Goal: Information Seeking & Learning: Learn about a topic

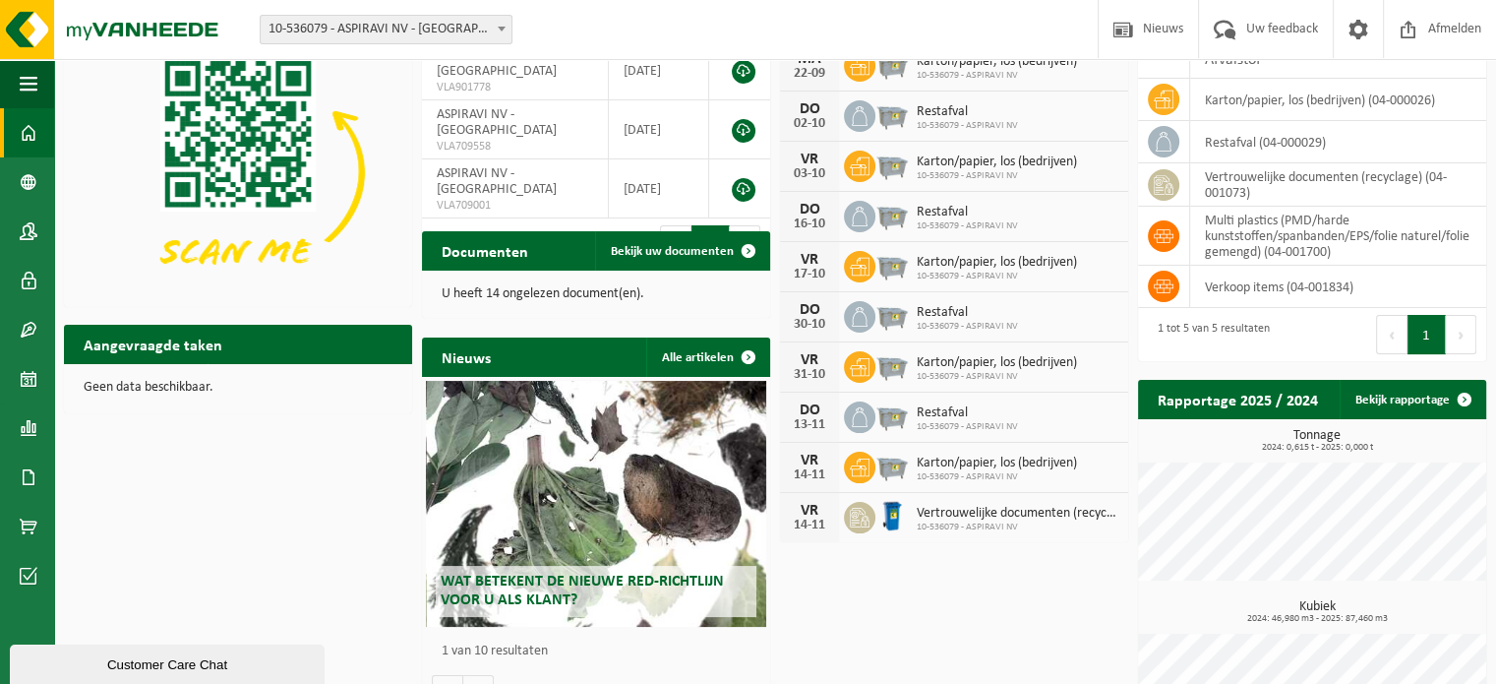
scroll to position [154, 0]
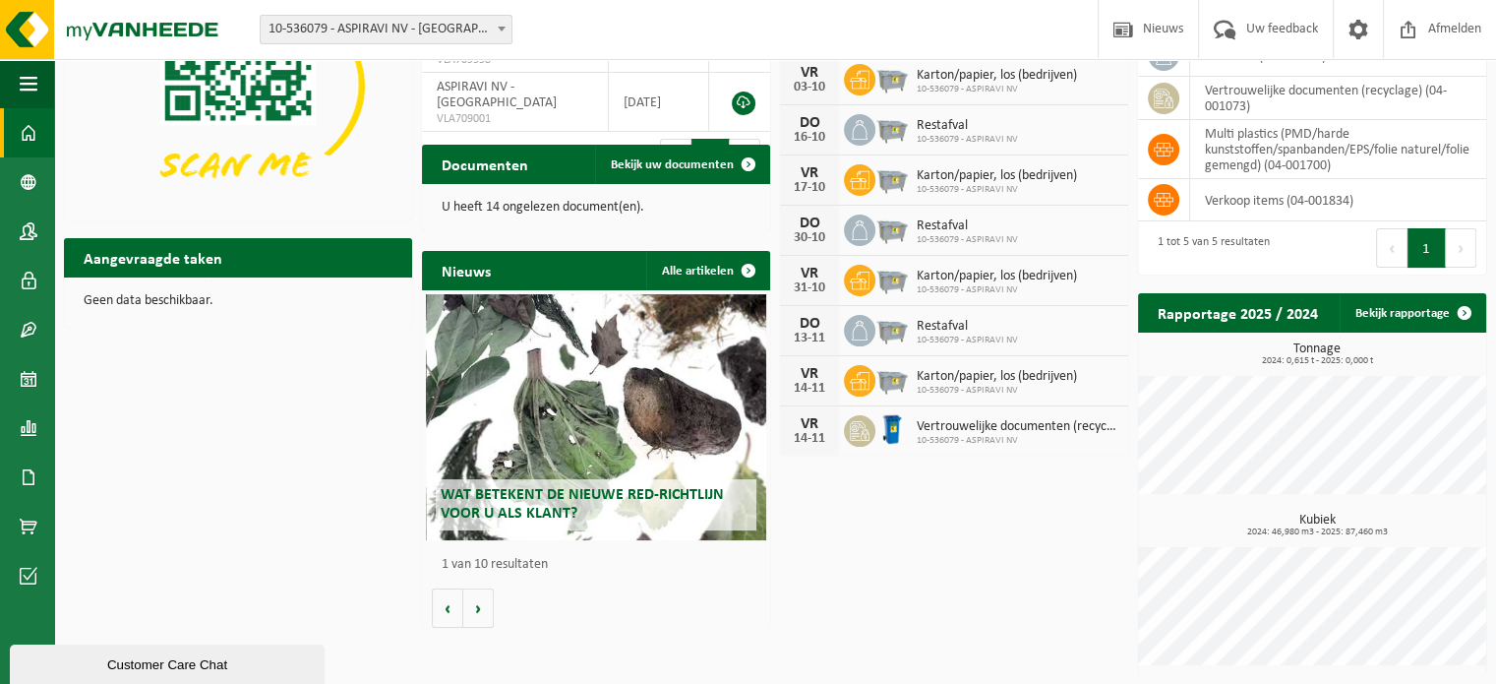
click at [620, 467] on div "Wat betekent de nieuwe RED-richtlijn voor u als klant?" at bounding box center [596, 417] width 341 height 246
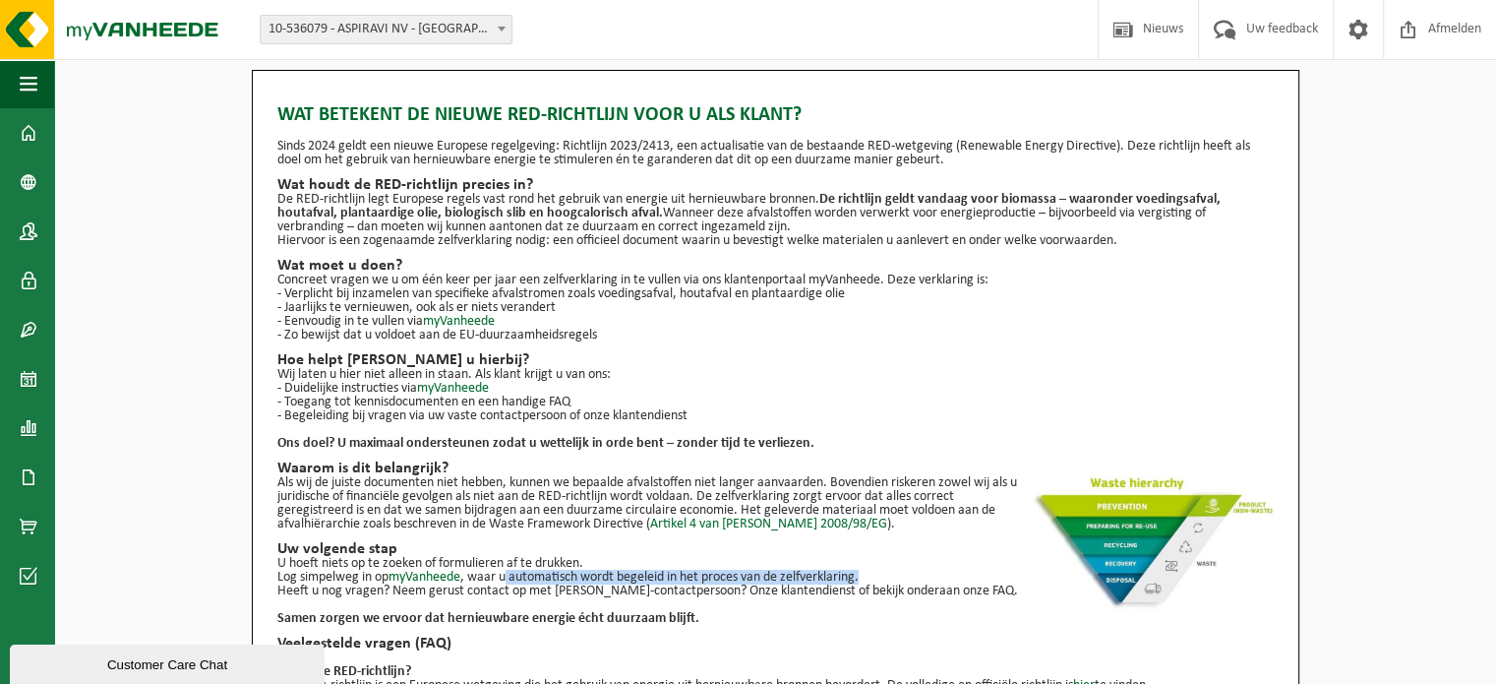
drag, startPoint x: 508, startPoint y: 579, endPoint x: 921, endPoint y: 575, distance: 412.1
click at [921, 575] on p "U hoeft niets op te zoeken of formulieren af te drukken. Log simpelweg in op my…" at bounding box center [775, 571] width 996 height 28
click at [803, 535] on div "Wat betekent de nieuwe RED-richtlijn voor u als klant? Sinds 2024 geldt een nie…" at bounding box center [775, 480] width 996 height 781
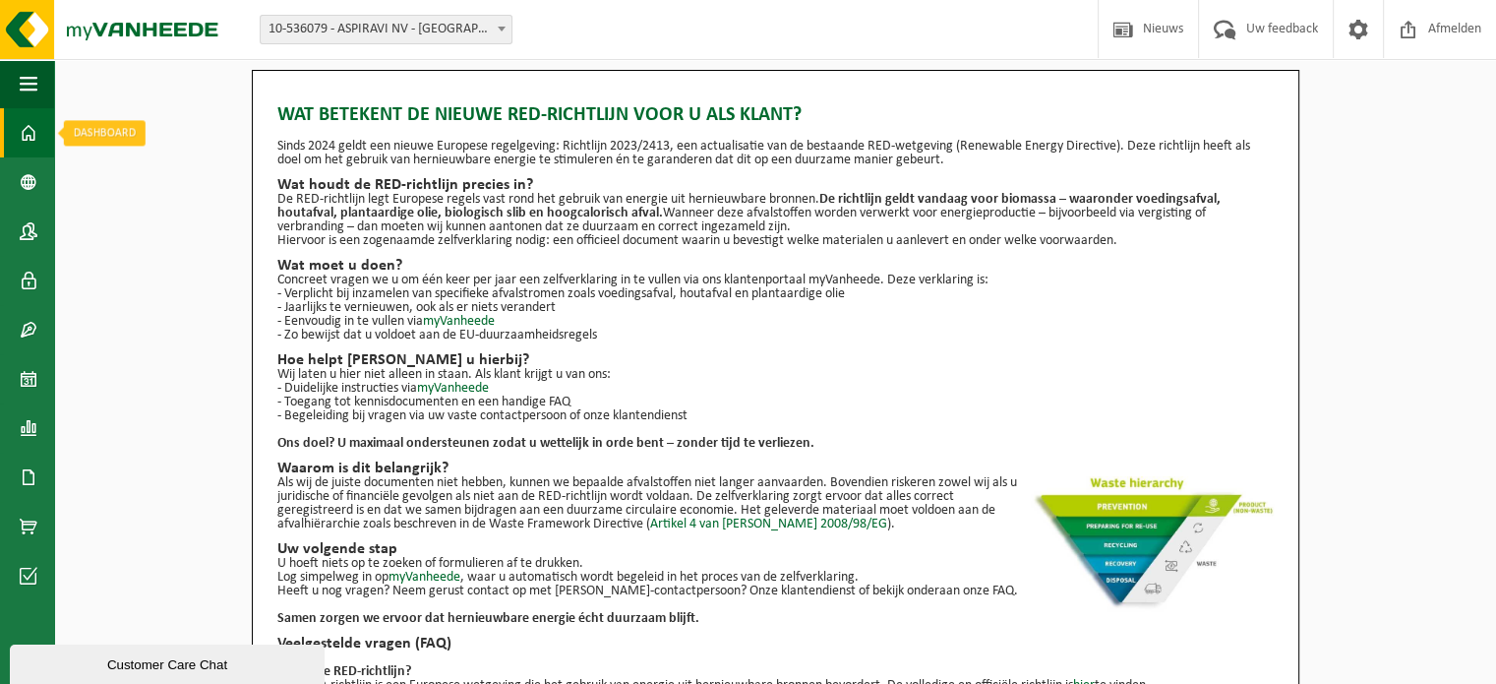
click at [48, 137] on link "Dashboard" at bounding box center [27, 132] width 54 height 49
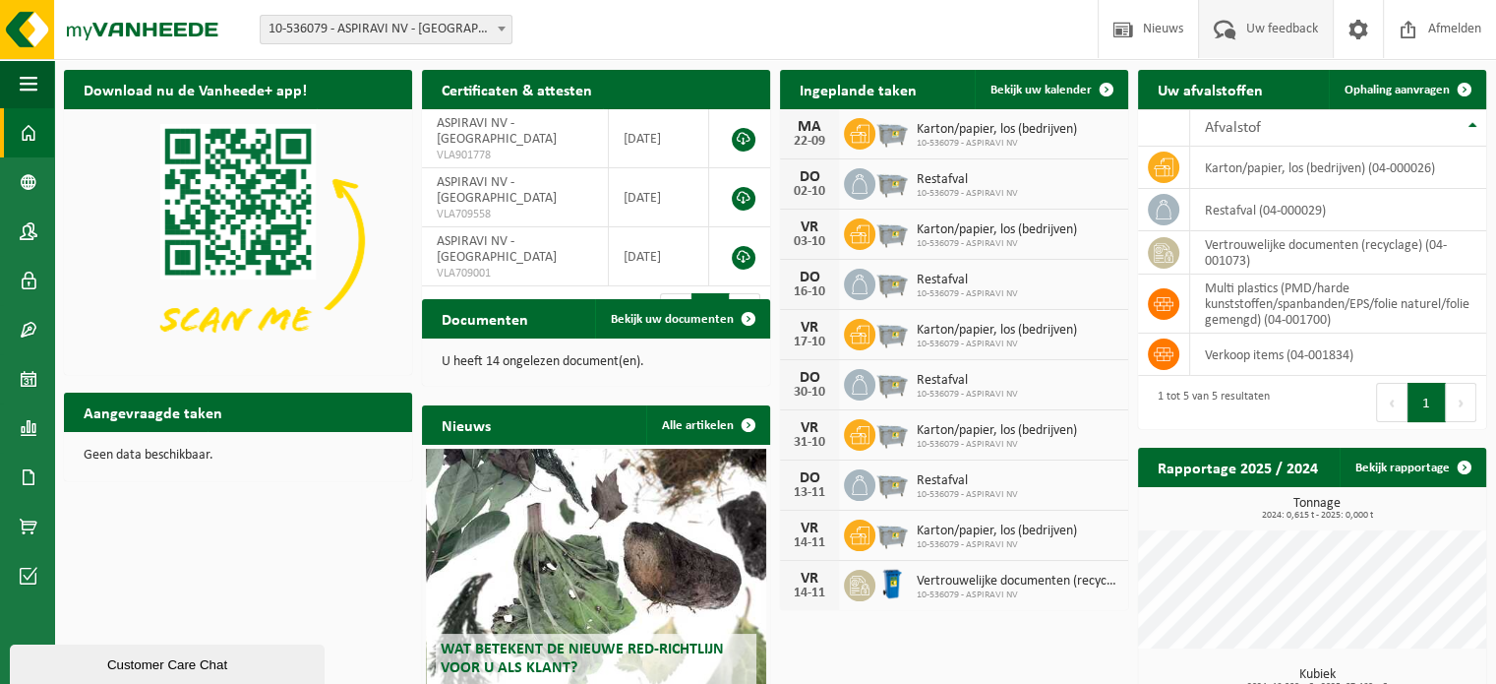
click at [1248, 33] on span "Uw feedback" at bounding box center [1282, 29] width 82 height 58
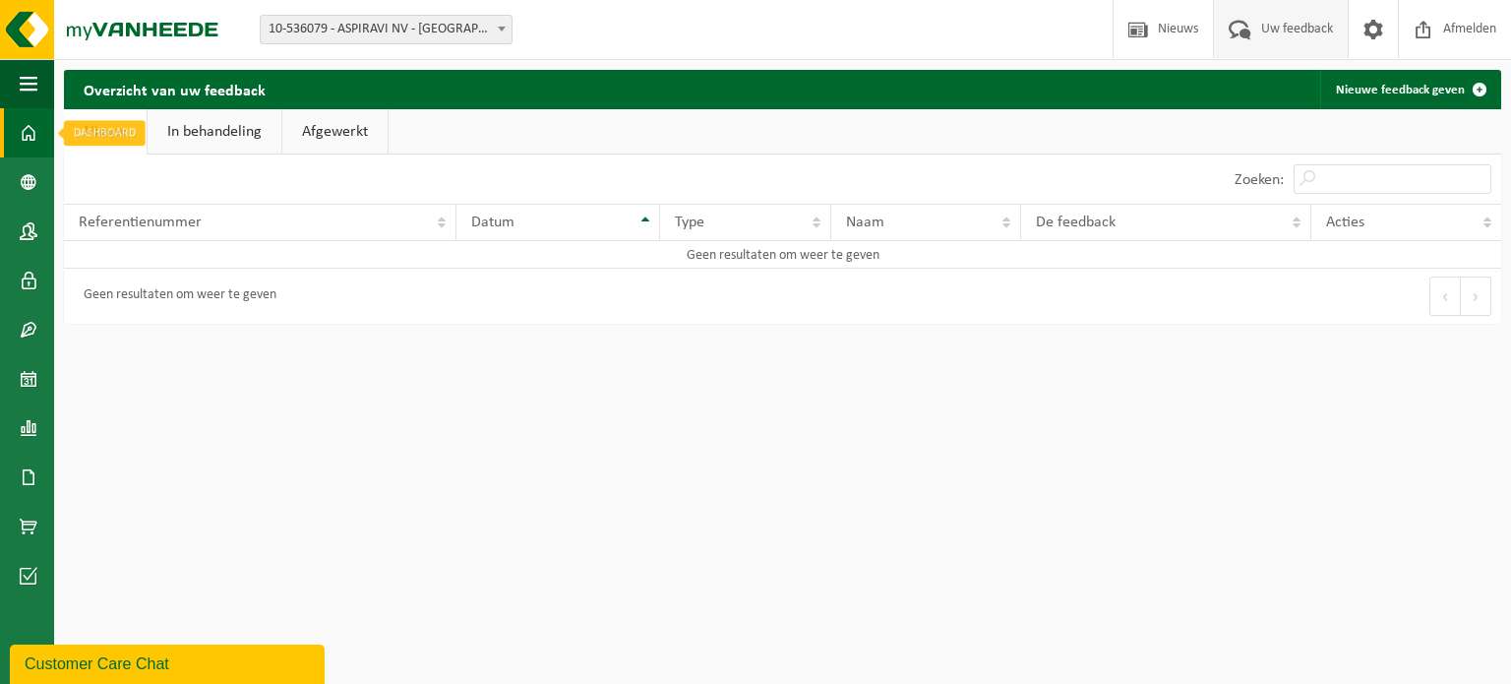
click at [30, 116] on span at bounding box center [29, 132] width 18 height 49
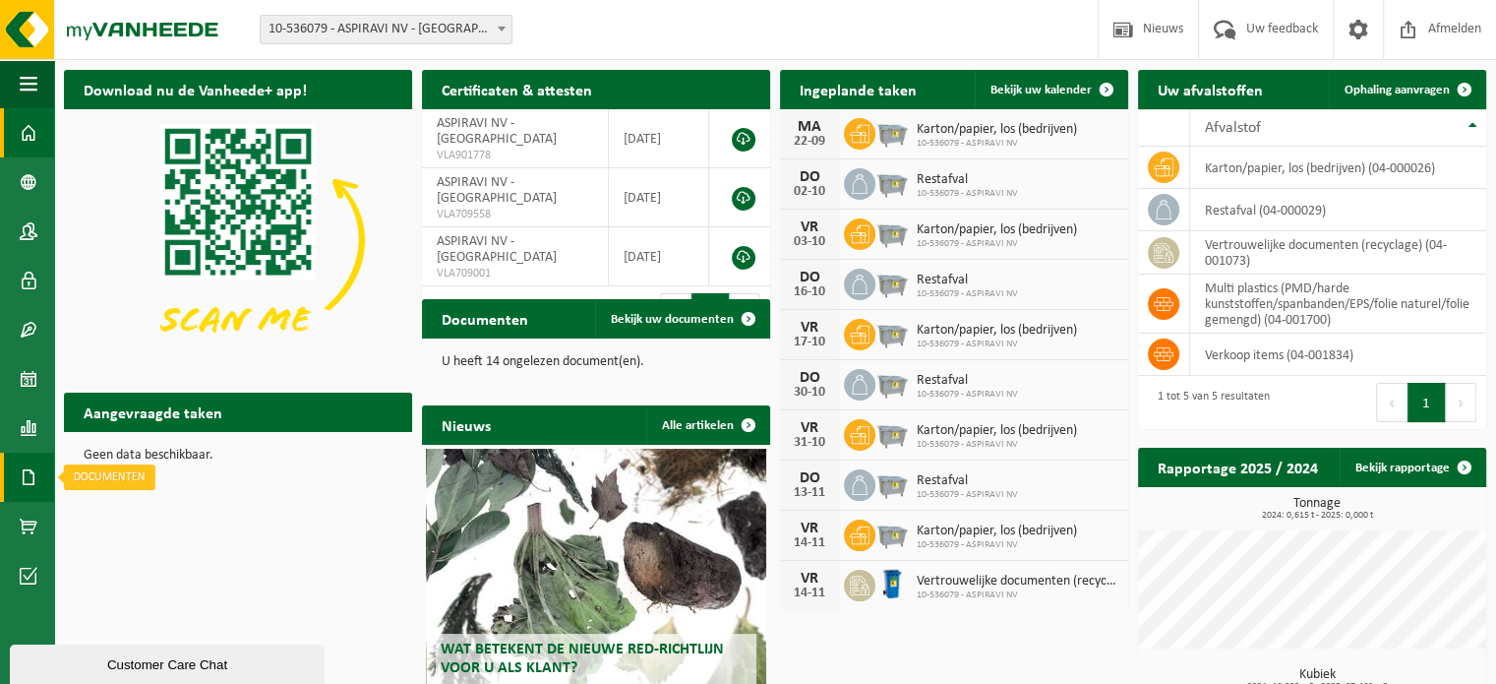
click at [23, 463] on span at bounding box center [29, 476] width 18 height 49
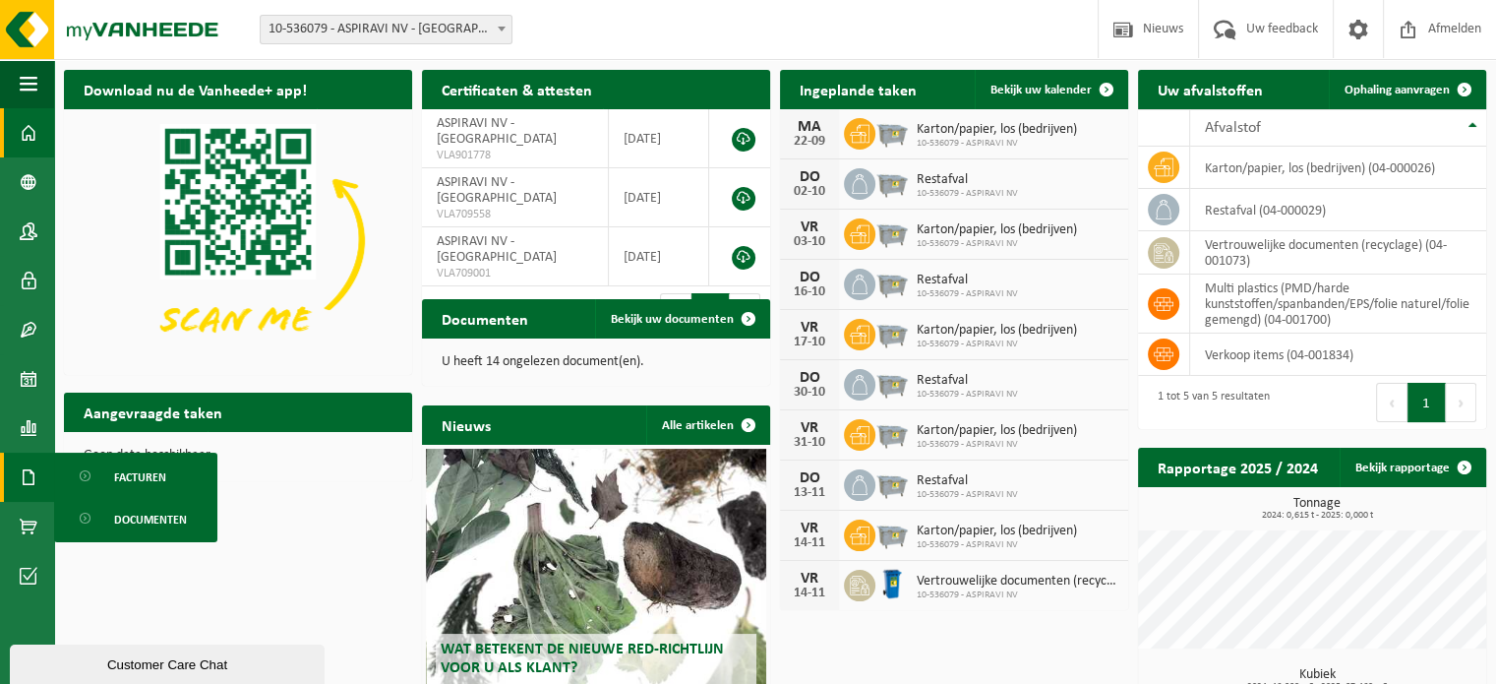
click at [169, 522] on span "Documenten" at bounding box center [150, 519] width 73 height 37
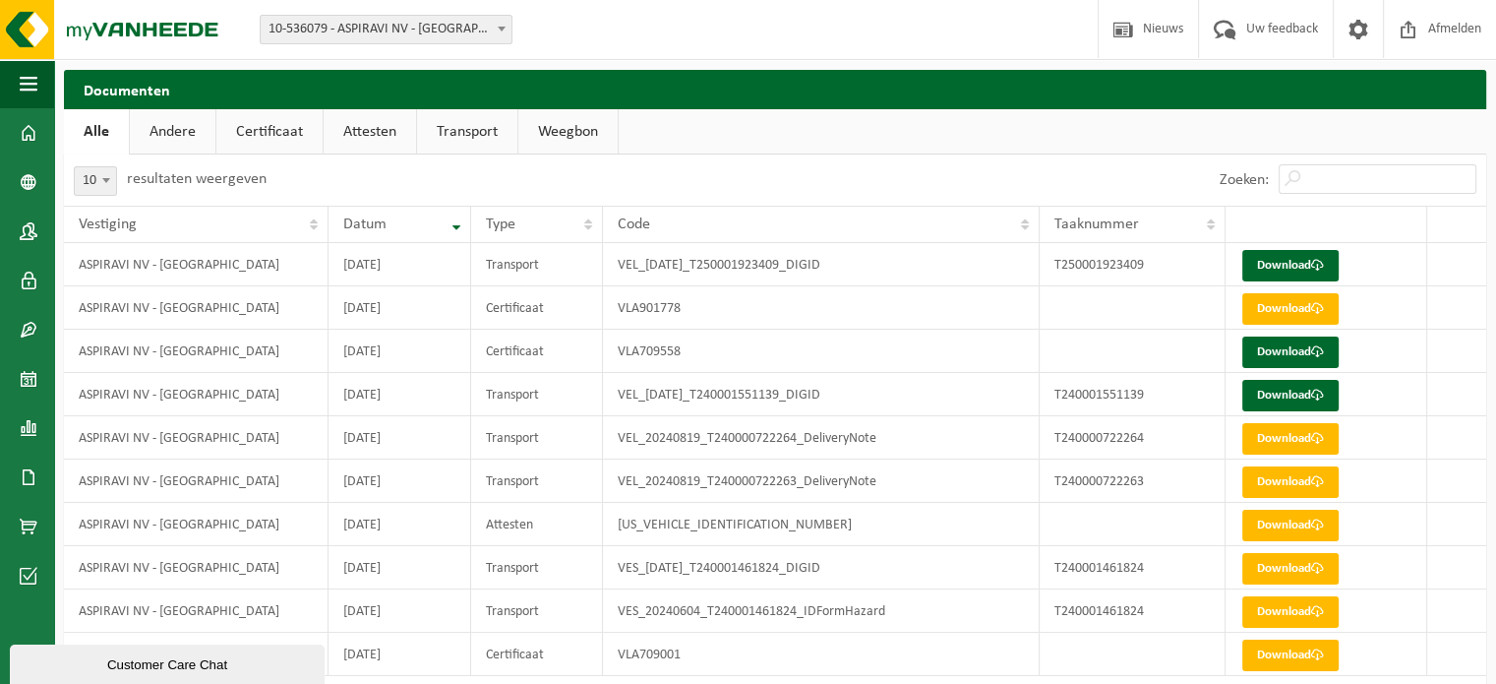
click at [169, 110] on link "Andere" at bounding box center [173, 131] width 86 height 45
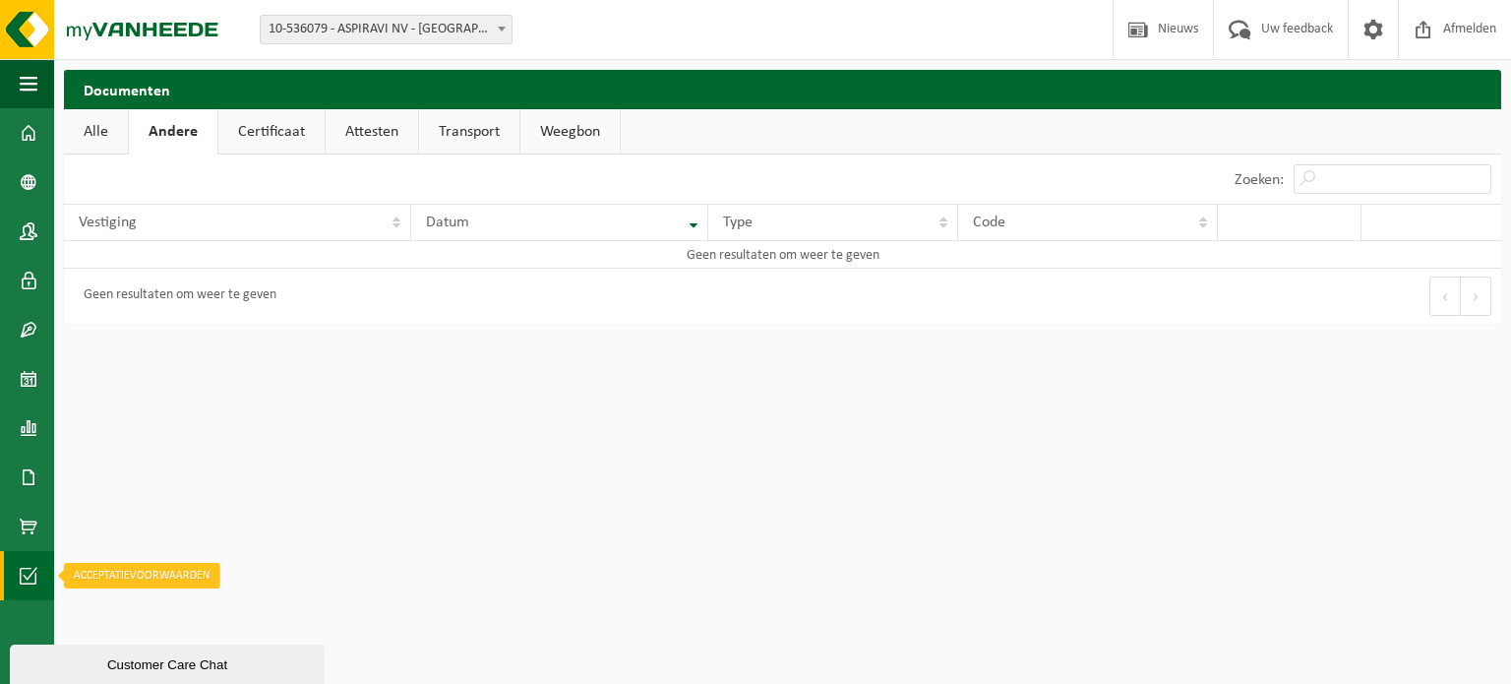
click at [23, 569] on span at bounding box center [29, 575] width 18 height 49
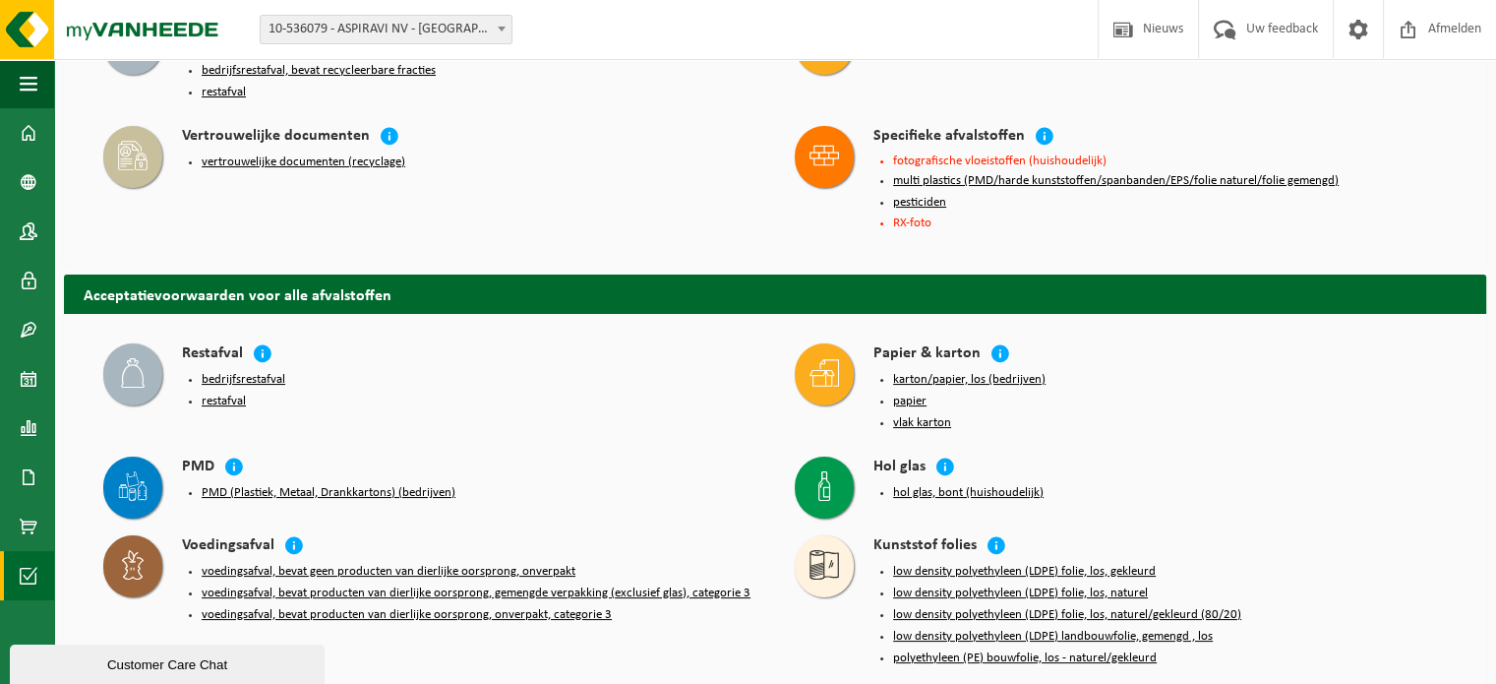
scroll to position [197, 0]
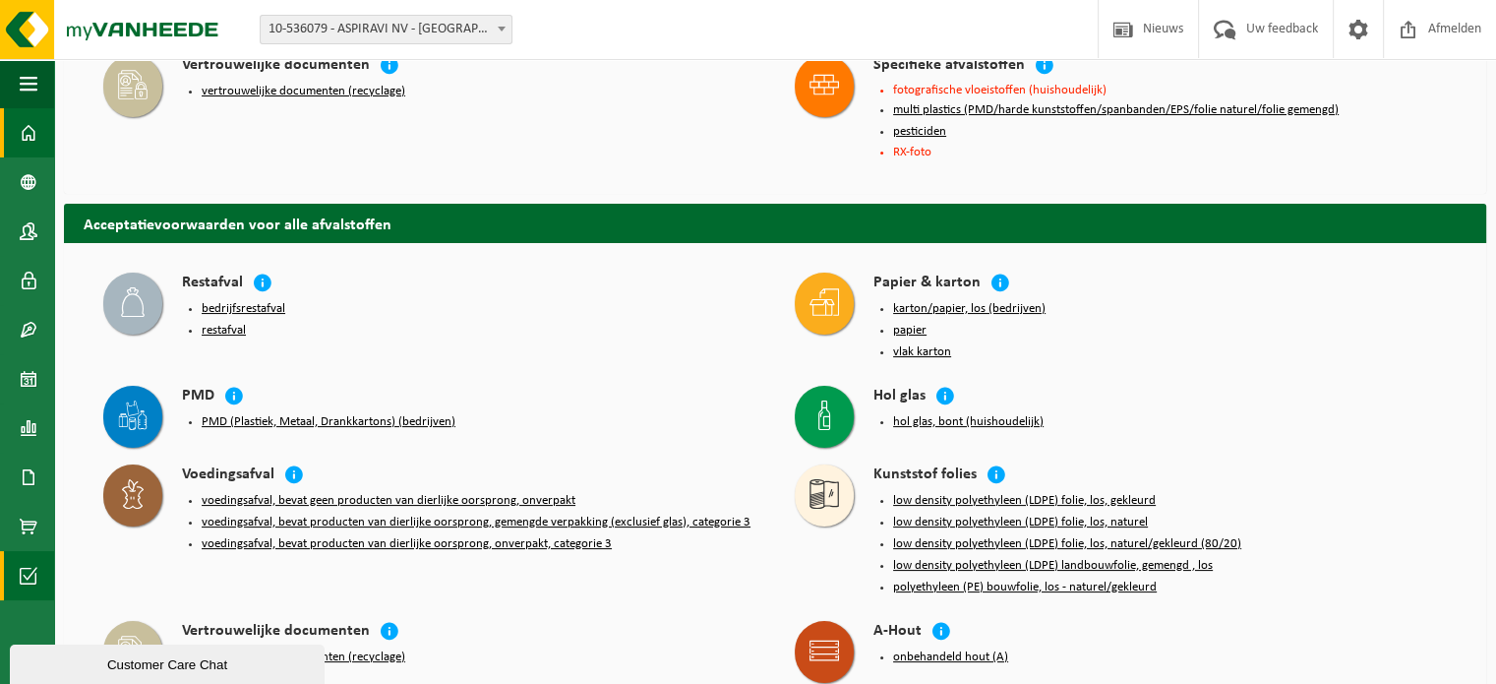
click at [29, 131] on span at bounding box center [29, 132] width 18 height 49
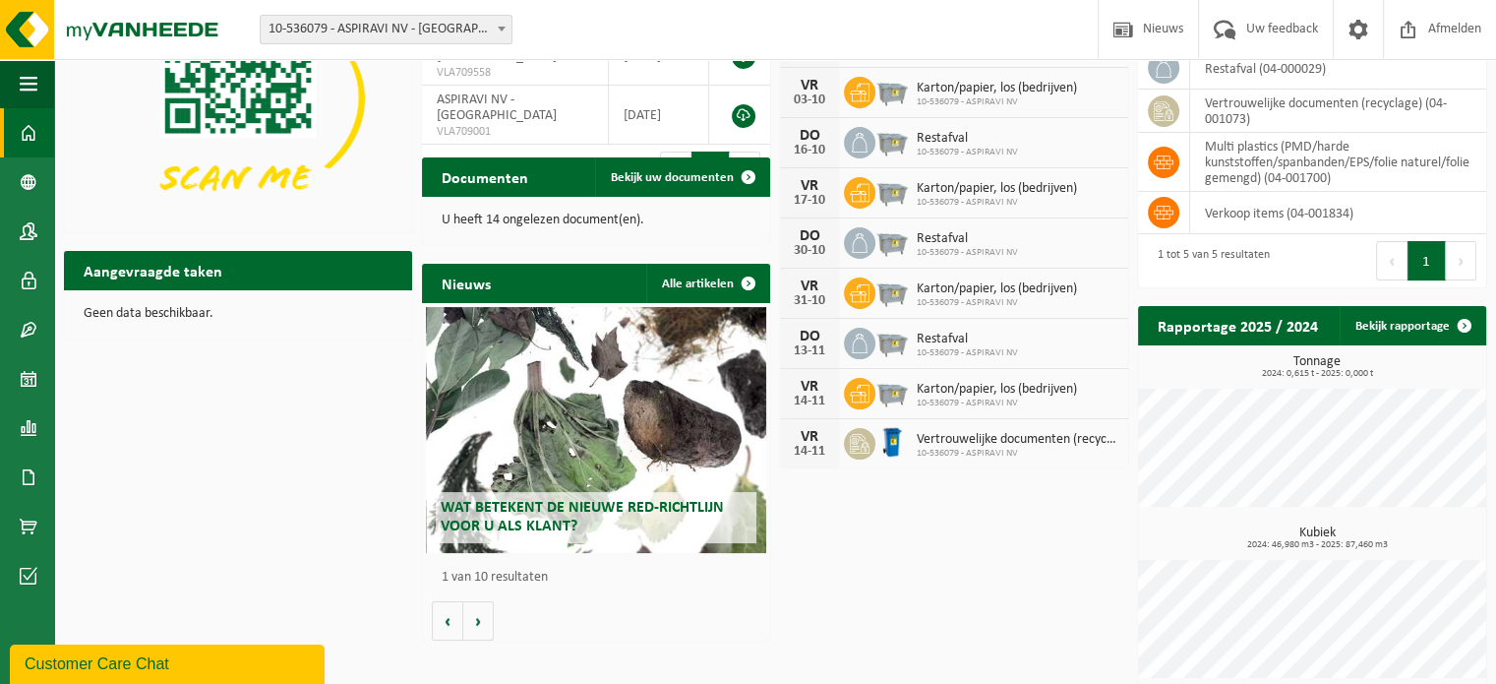
scroll to position [154, 0]
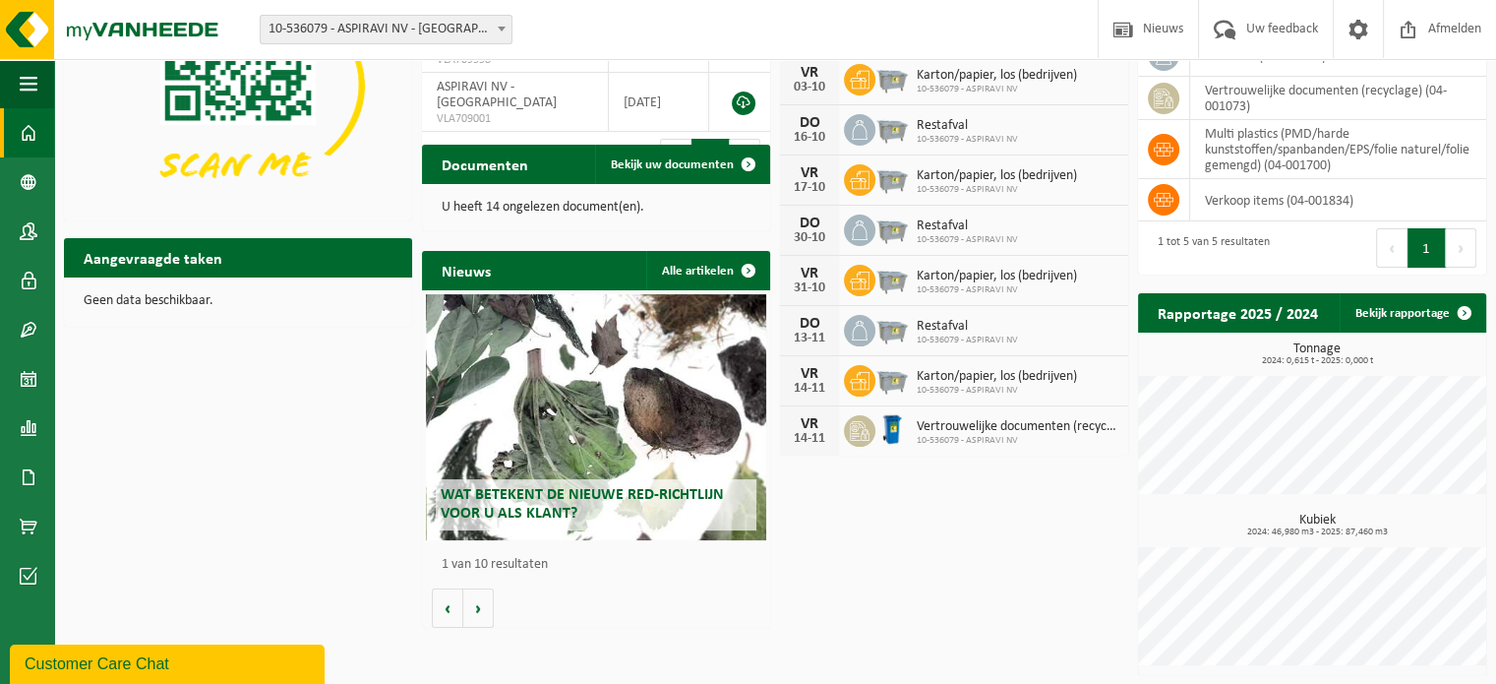
click at [603, 392] on div "Wat betekent de nieuwe RED-richtlijn voor u als klant?" at bounding box center [596, 417] width 341 height 246
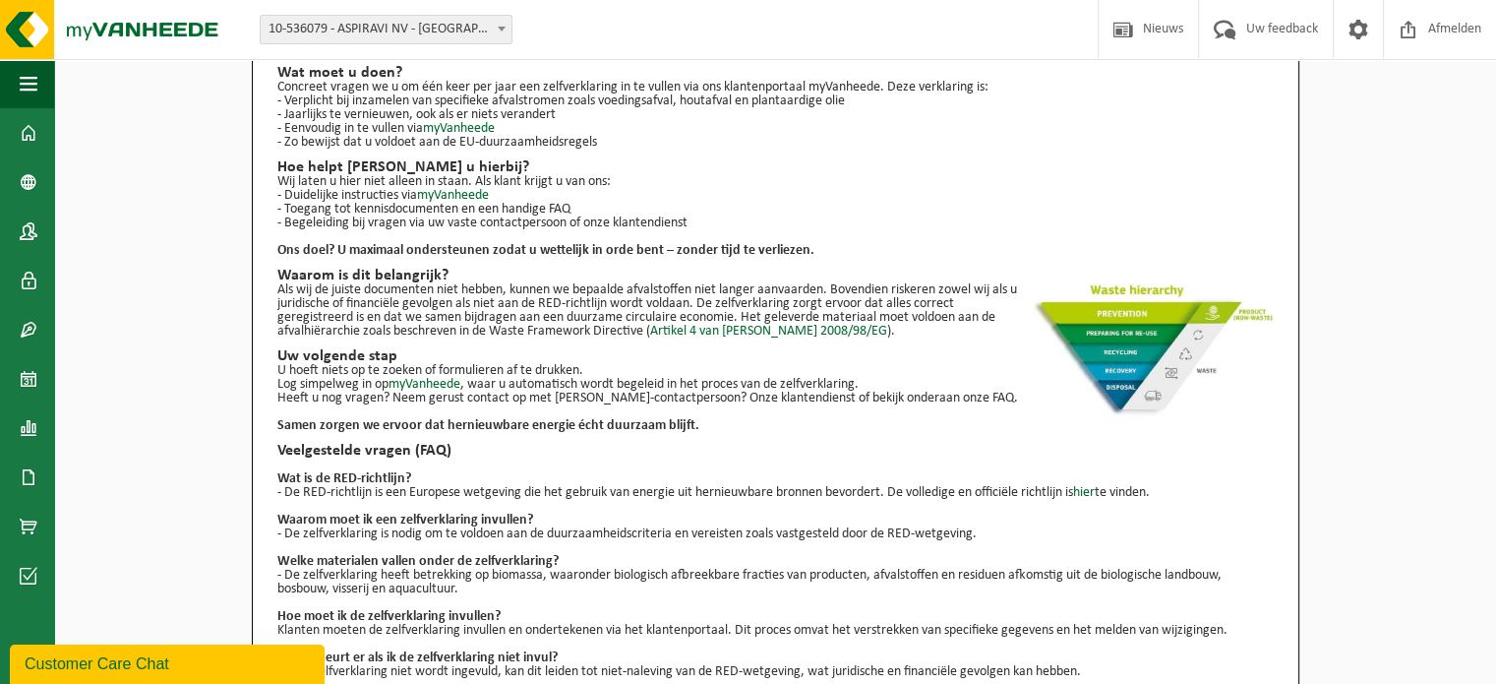
scroll to position [197, 0]
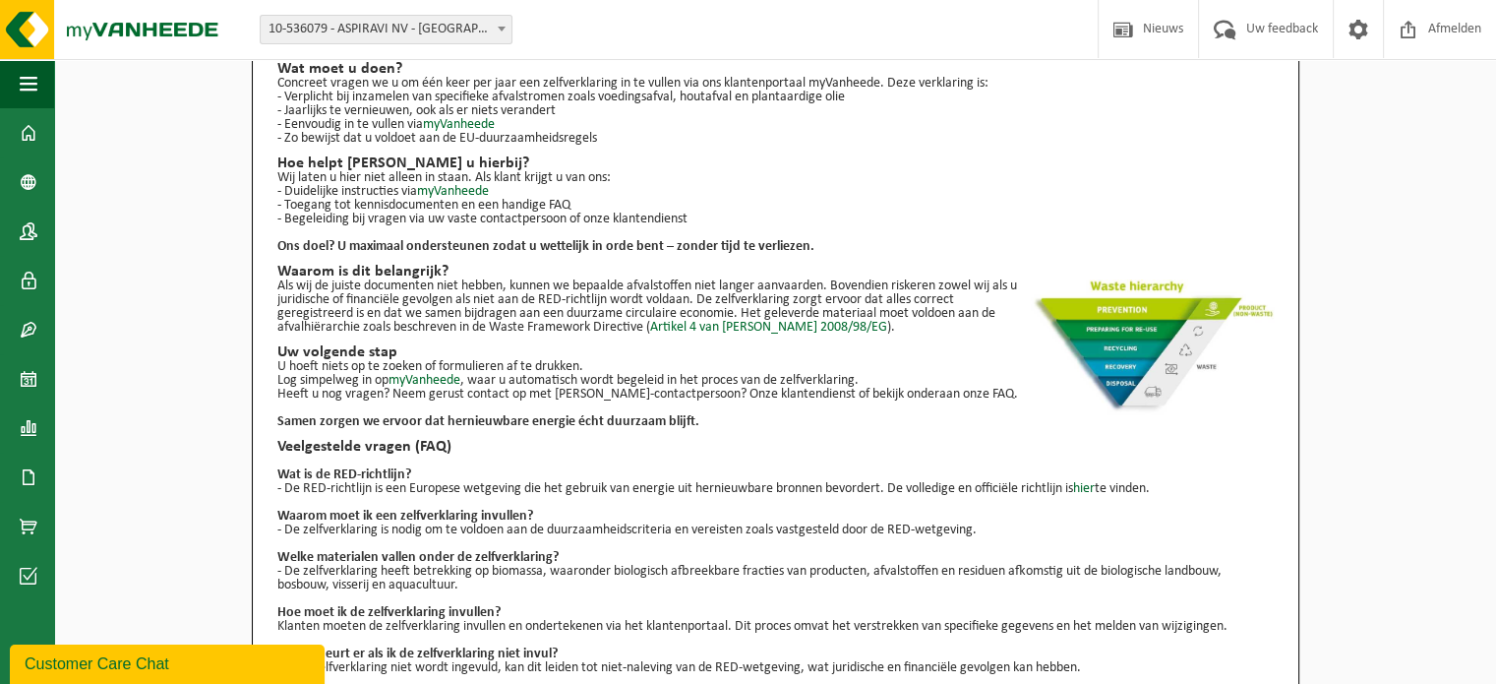
drag, startPoint x: 300, startPoint y: 478, endPoint x: 982, endPoint y: 535, distance: 683.9
click at [982, 535] on ul "Wat is de RED-richtlijn? - De RED-richtlijn is een Europese wetgeving die het g…" at bounding box center [775, 564] width 996 height 220
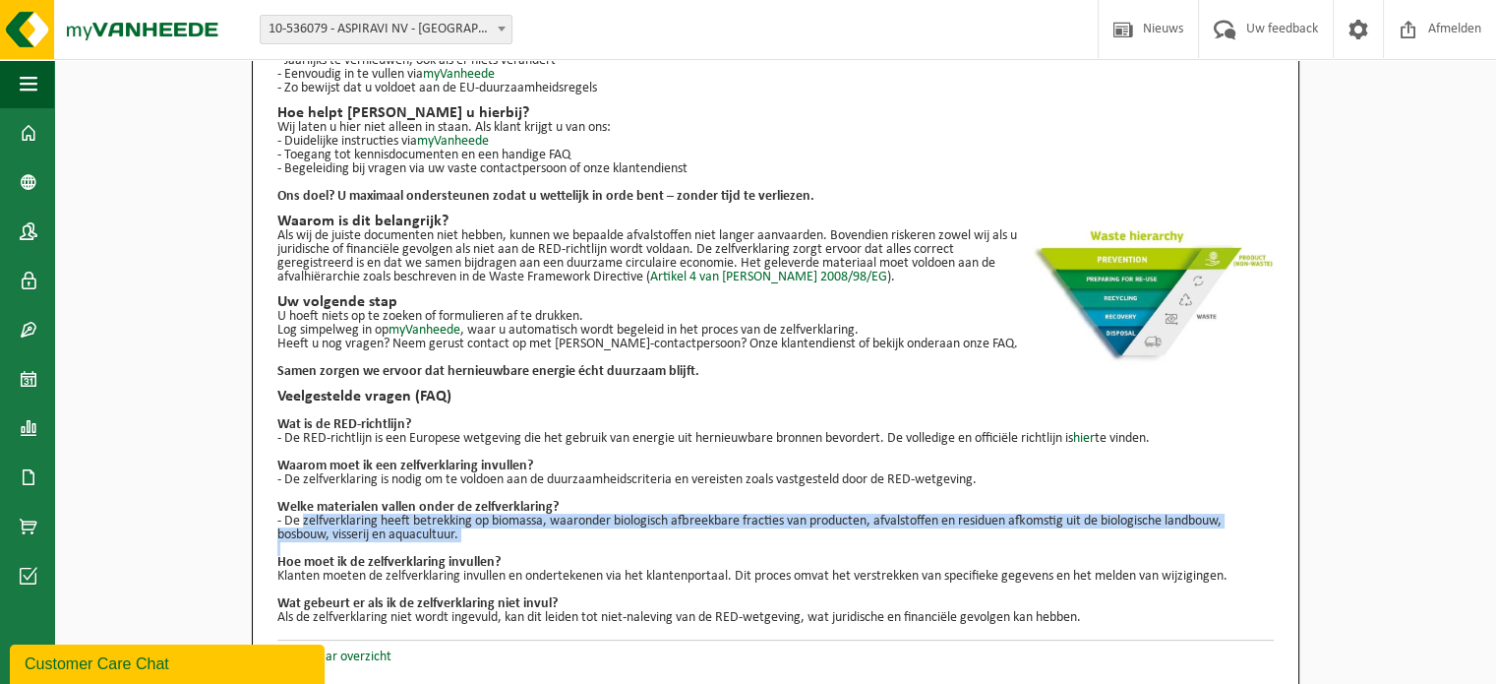
drag, startPoint x: 408, startPoint y: 537, endPoint x: 672, endPoint y: 544, distance: 263.7
click at [662, 546] on ul "Wat is de RED-richtlijn? - De RED-richtlijn is een Europese wetgeving die het g…" at bounding box center [775, 514] width 996 height 220
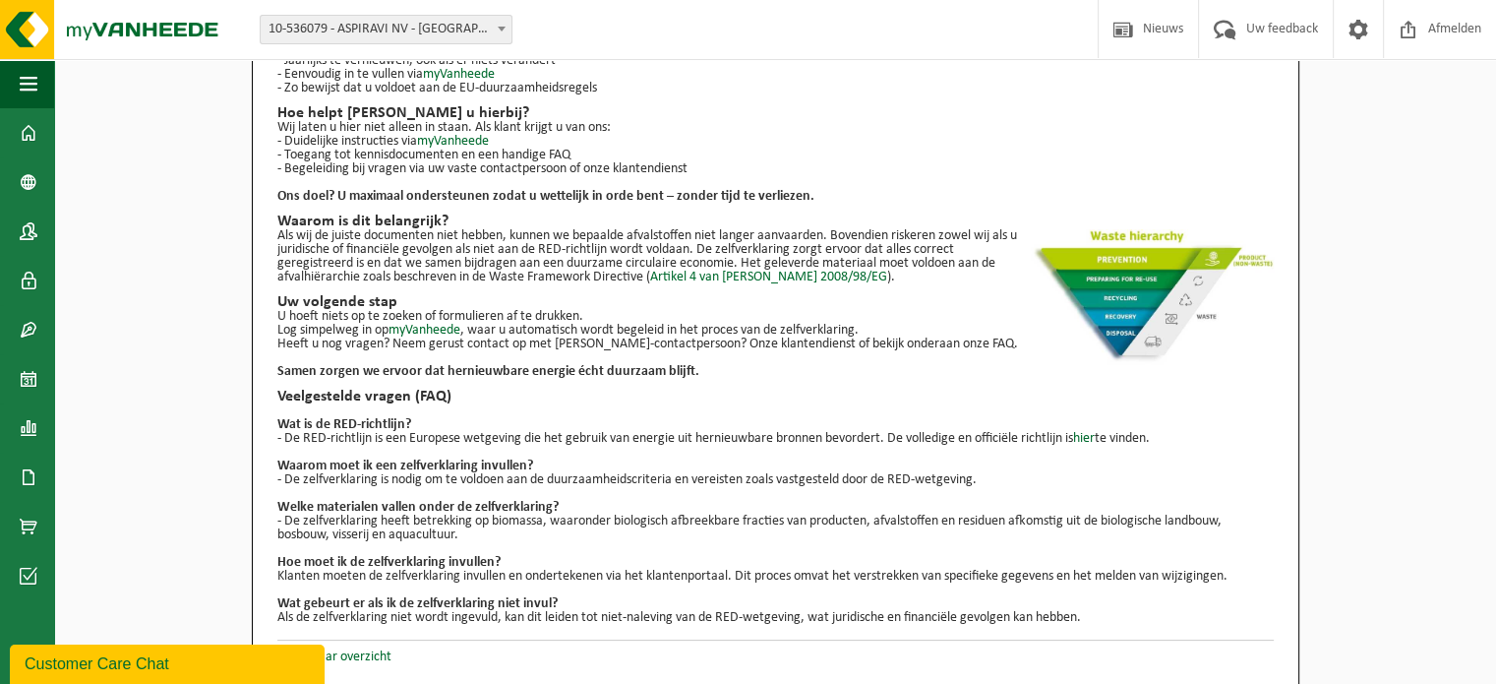
click at [679, 482] on p "- De zelfverklaring is nodig om te voldoen aan de duurzaamheidscriteria en vere…" at bounding box center [775, 480] width 996 height 14
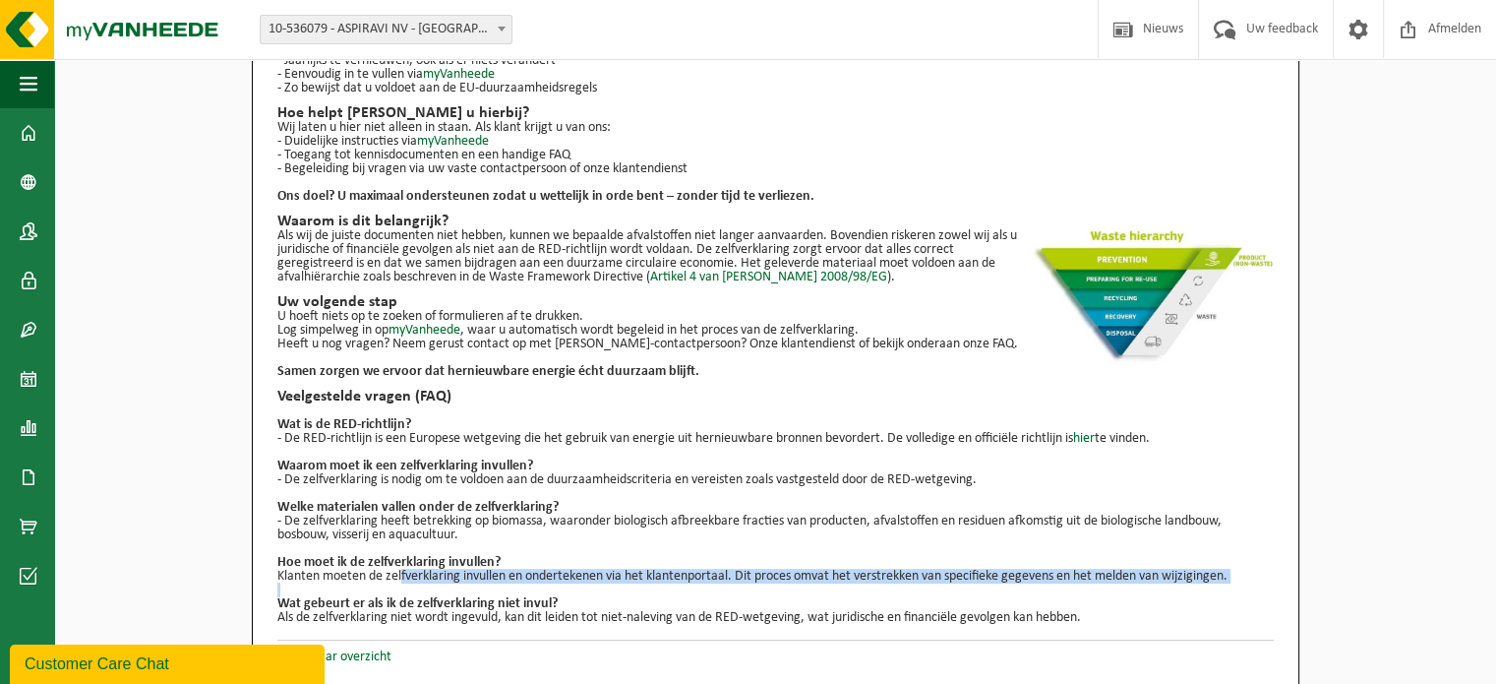
drag, startPoint x: 397, startPoint y: 574, endPoint x: 759, endPoint y: 585, distance: 362.1
click at [762, 585] on ul "Wat is de RED-richtlijn? - De RED-richtlijn is een Europese wetgeving die het g…" at bounding box center [775, 514] width 996 height 220
click at [758, 585] on p at bounding box center [775, 590] width 996 height 14
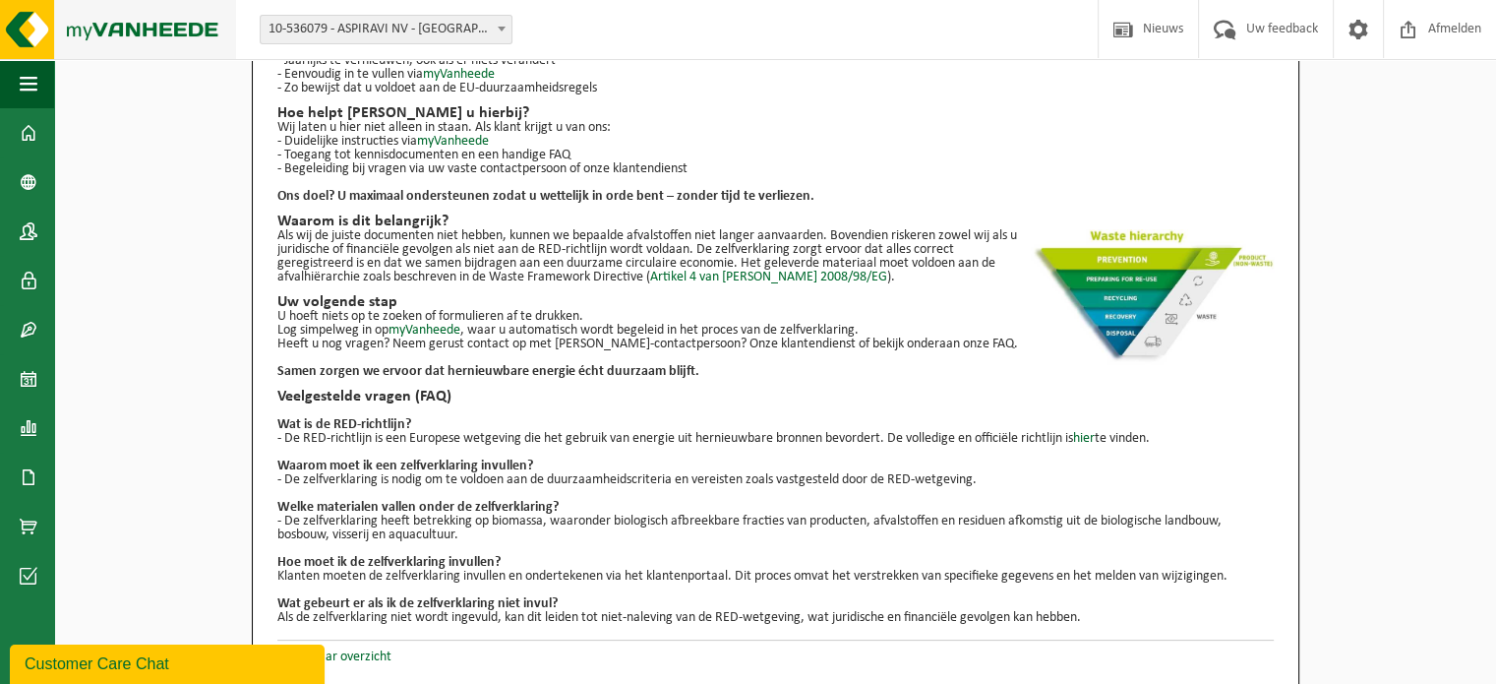
click at [118, 11] on img at bounding box center [118, 29] width 236 height 59
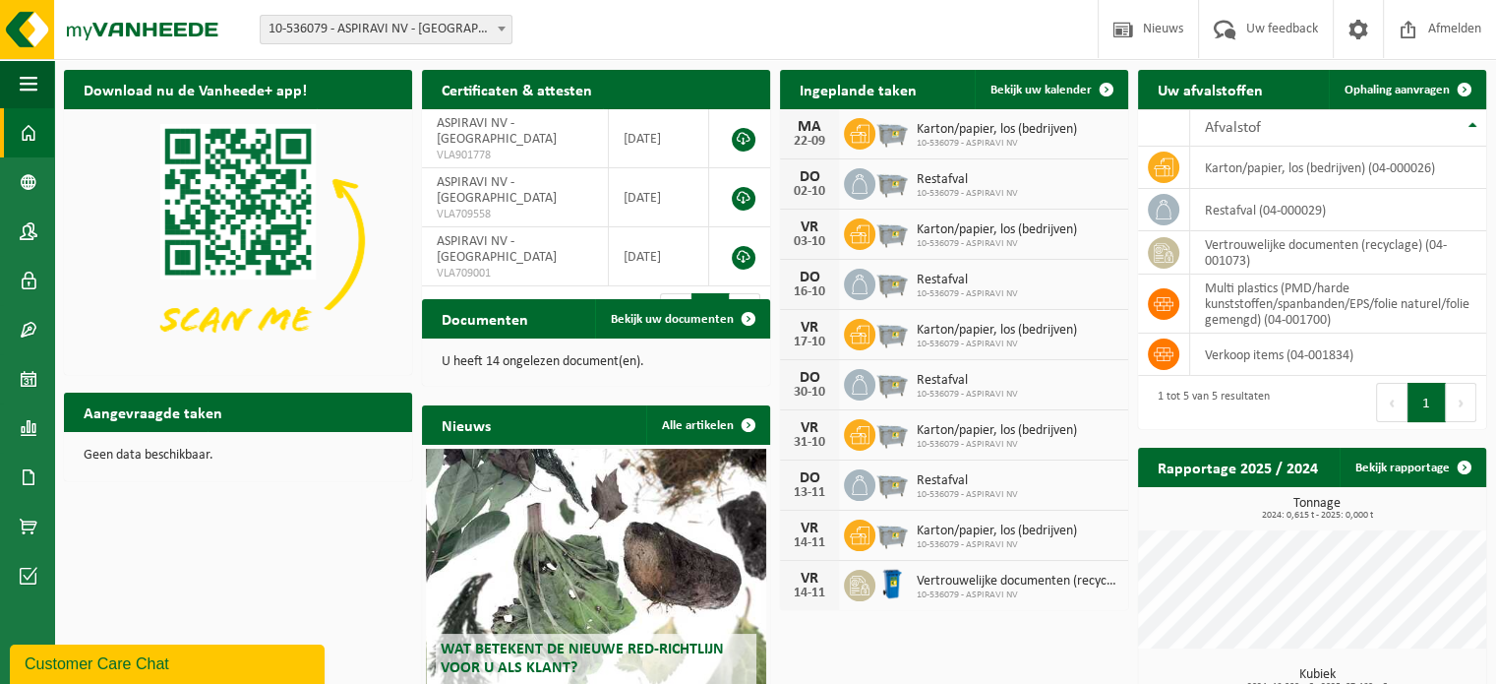
click at [484, 286] on div "1 tot 3 van 3 resultaten" at bounding box center [509, 312] width 174 height 53
click at [43, 186] on link "Bedrijfsgegevens" at bounding box center [27, 181] width 54 height 49
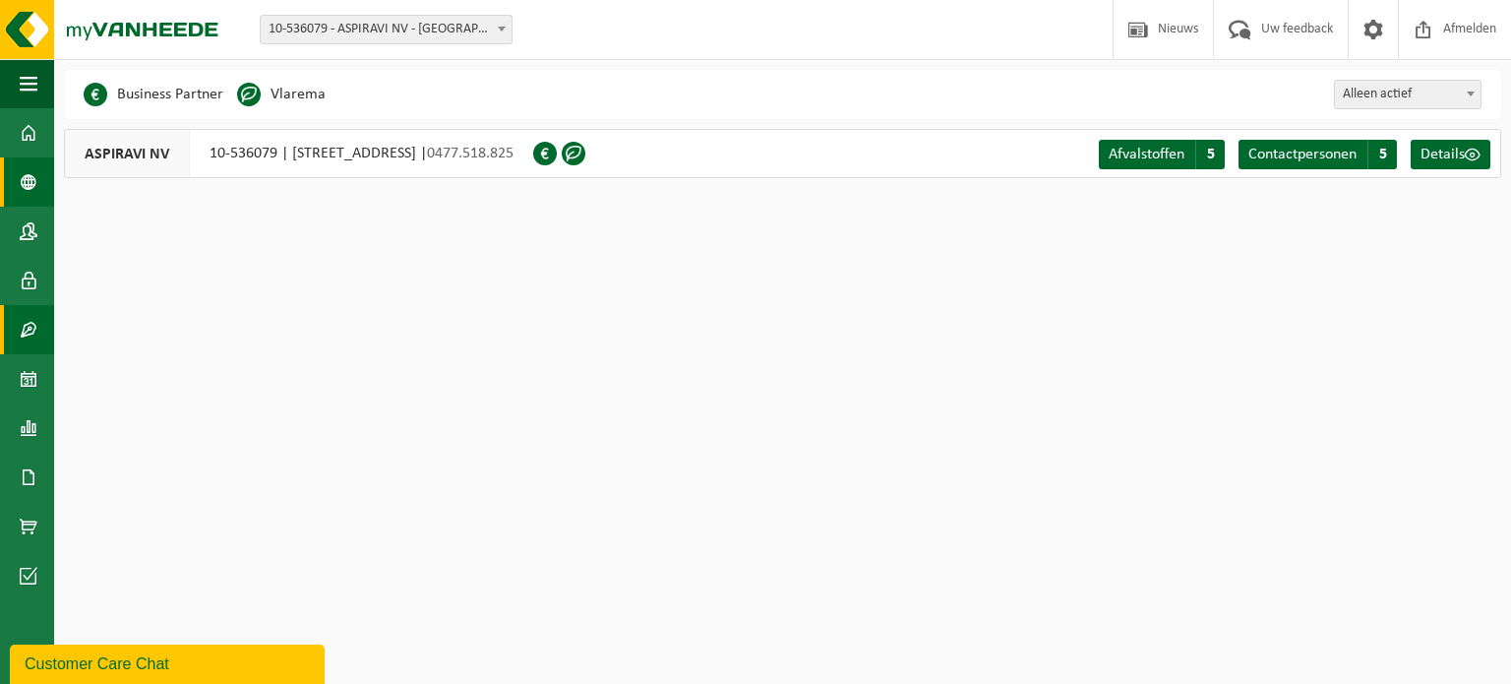
click at [39, 322] on link "Contracten" at bounding box center [27, 329] width 54 height 49
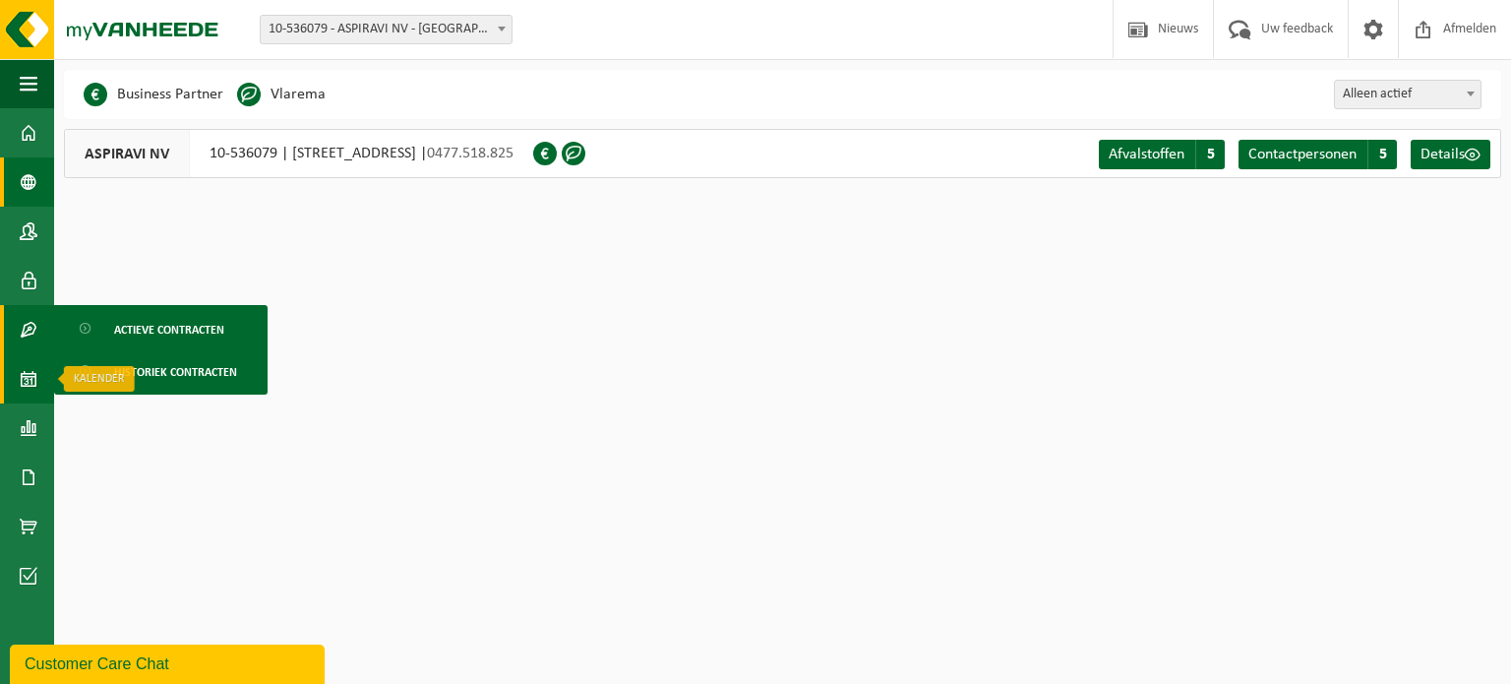
click at [43, 378] on link "Kalender" at bounding box center [27, 378] width 54 height 49
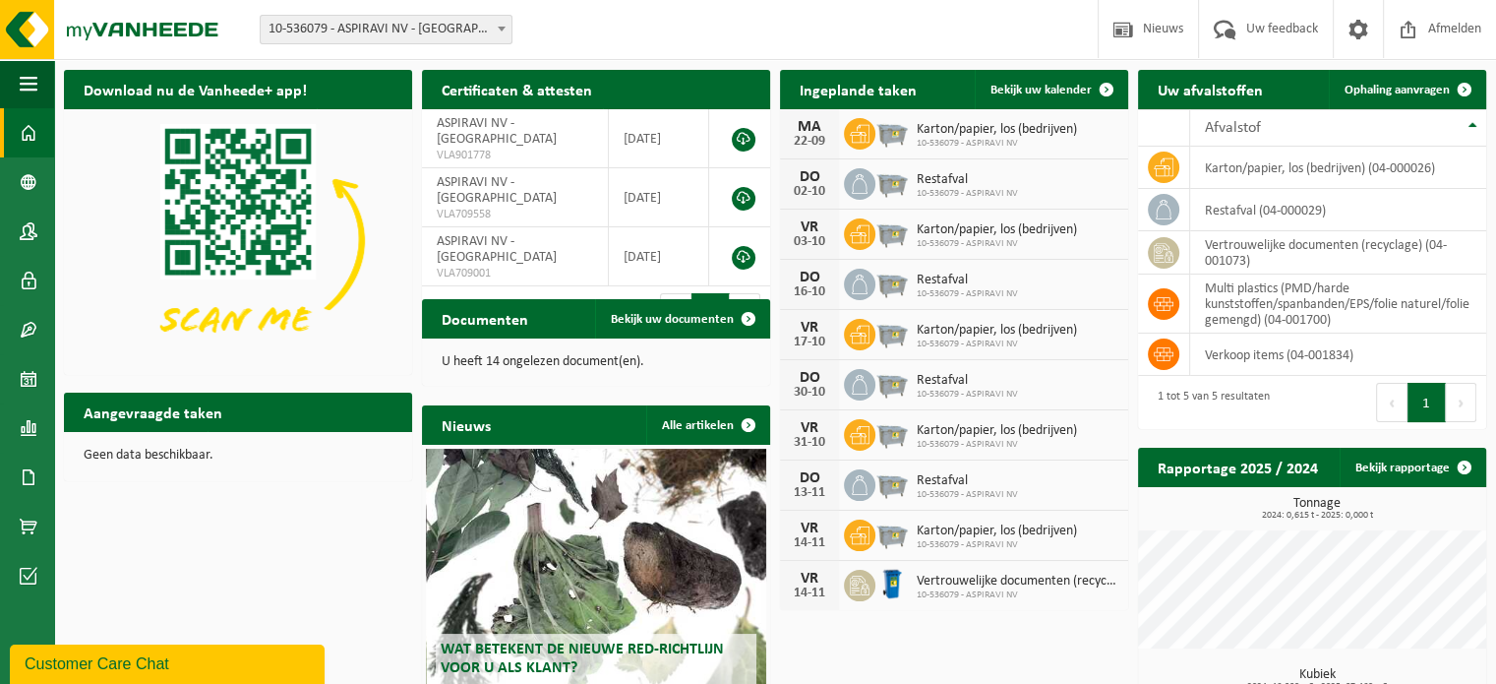
click at [720, 293] on button "1" at bounding box center [710, 312] width 38 height 39
click at [547, 360] on p "U heeft 14 ongelezen document(en)." at bounding box center [596, 362] width 309 height 14
click at [723, 318] on span "Bekijk uw documenten" at bounding box center [672, 319] width 123 height 13
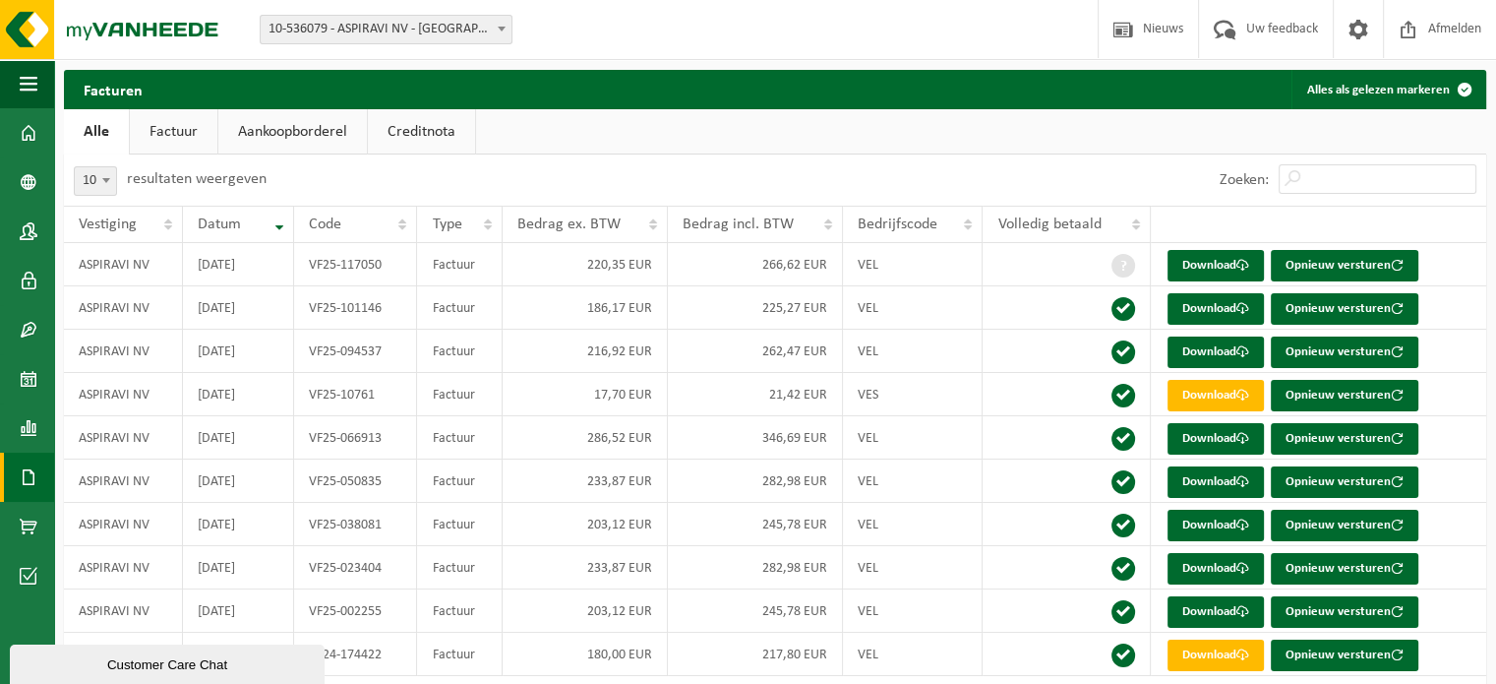
click at [415, 117] on link "Creditnota" at bounding box center [421, 131] width 107 height 45
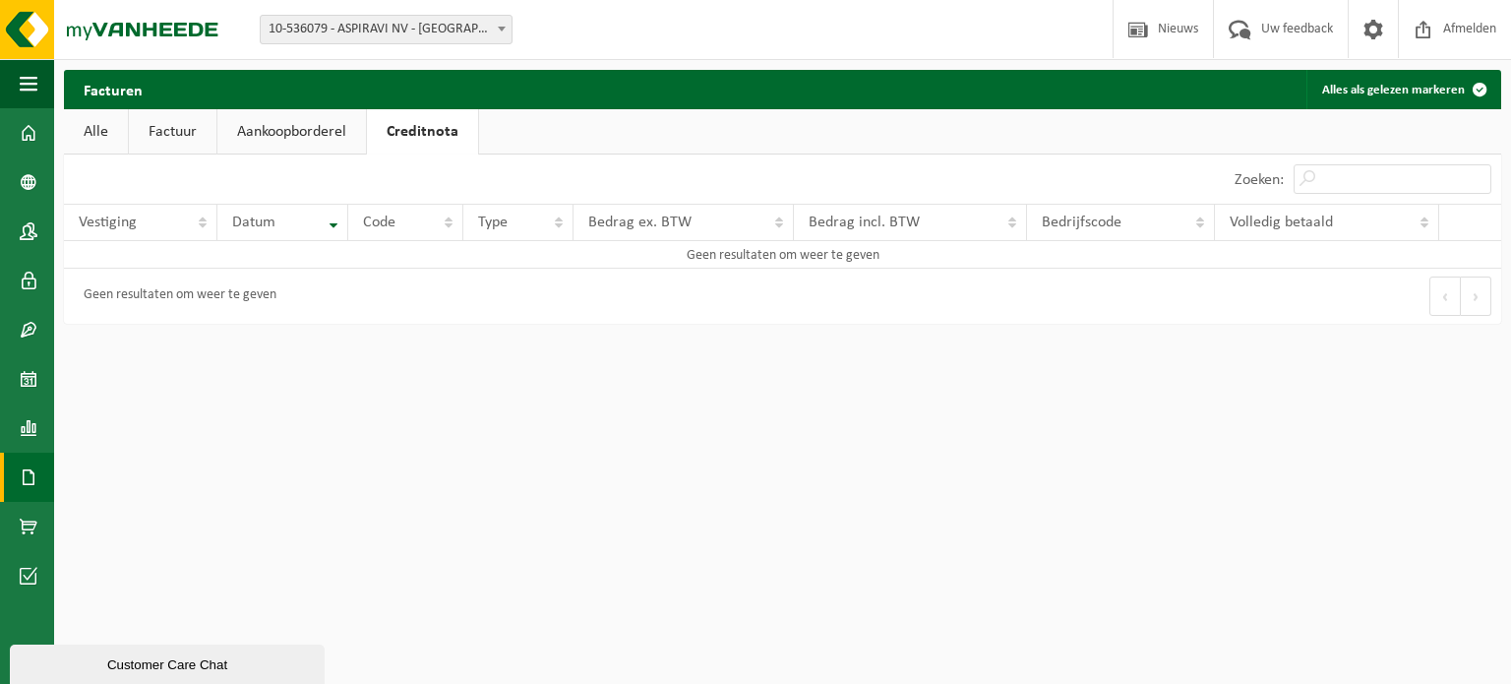
click at [352, 132] on link "Aankoopborderel" at bounding box center [291, 131] width 149 height 45
click at [123, 129] on link "Alle" at bounding box center [96, 131] width 64 height 45
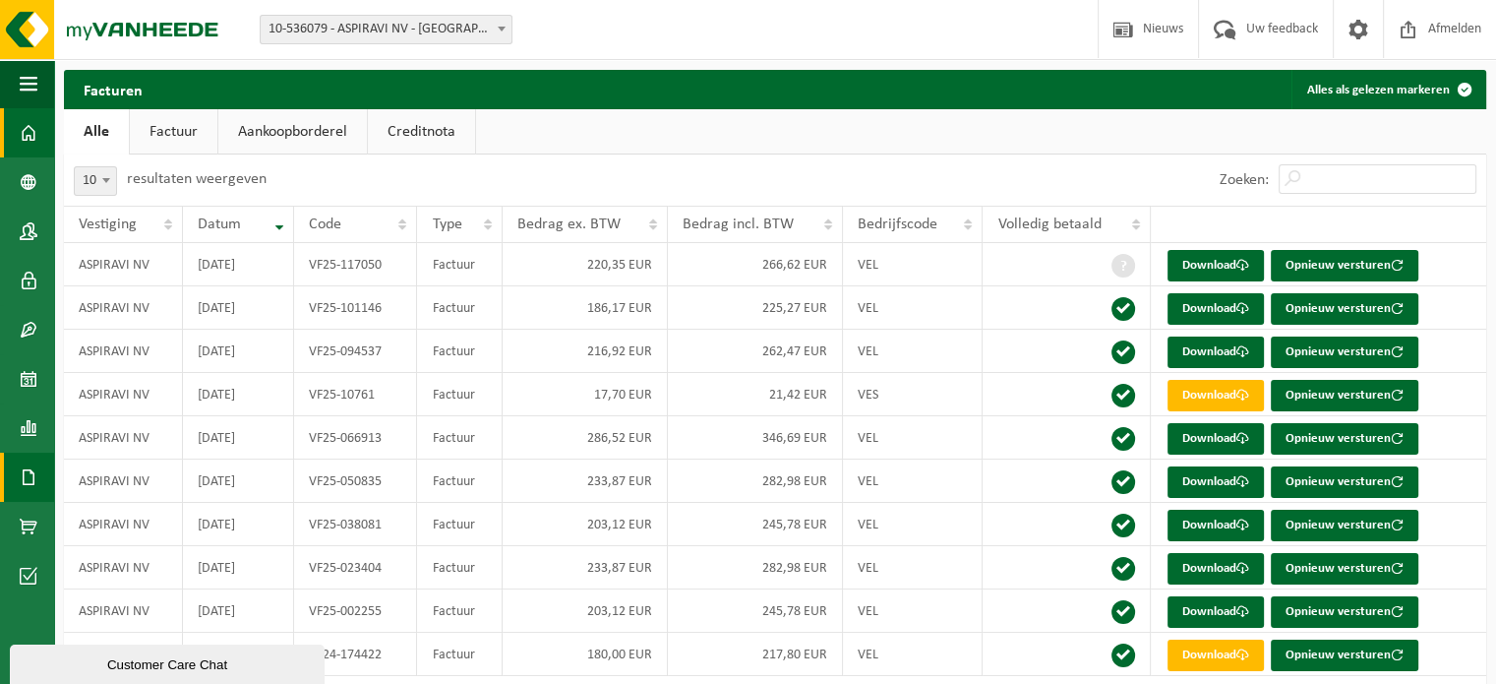
click at [34, 138] on span at bounding box center [29, 132] width 18 height 49
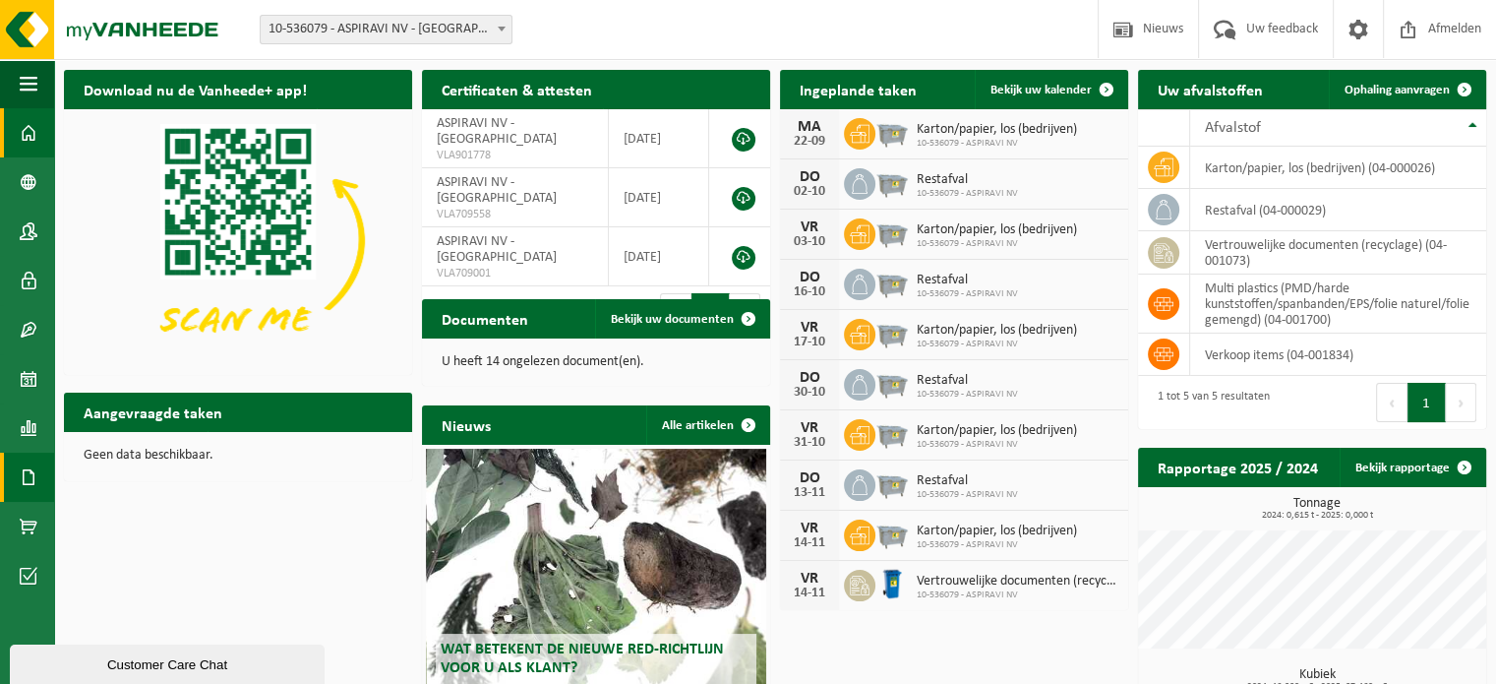
click at [32, 477] on span at bounding box center [29, 476] width 18 height 49
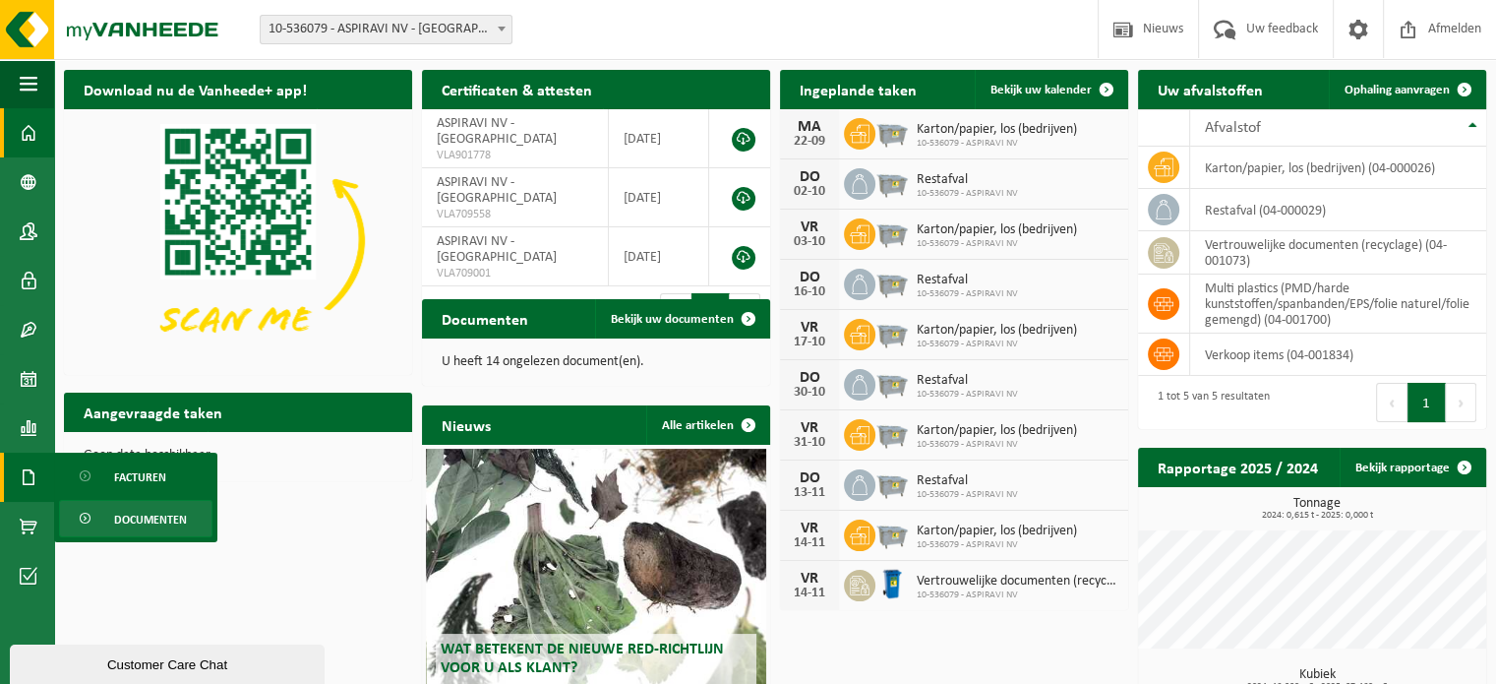
click at [89, 523] on span at bounding box center [87, 519] width 16 height 37
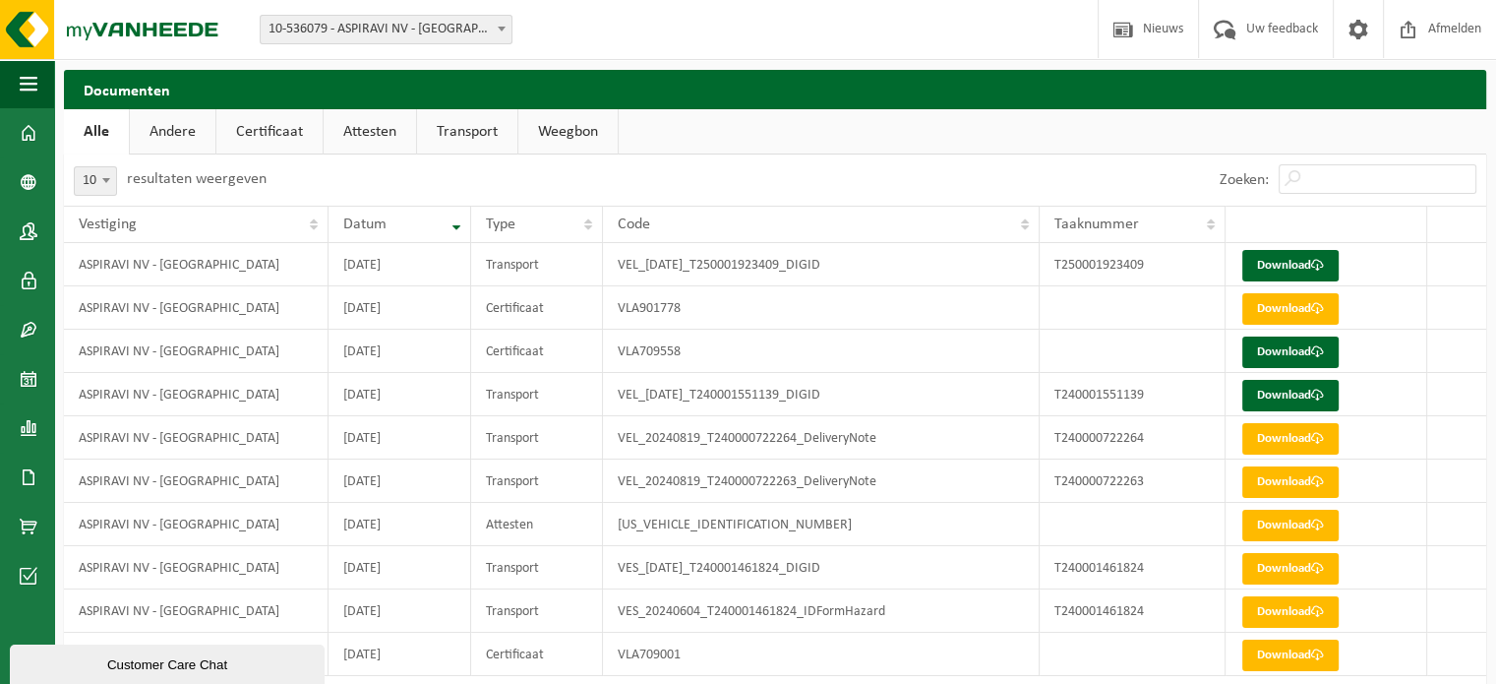
click at [551, 135] on link "Weegbon" at bounding box center [567, 131] width 99 height 45
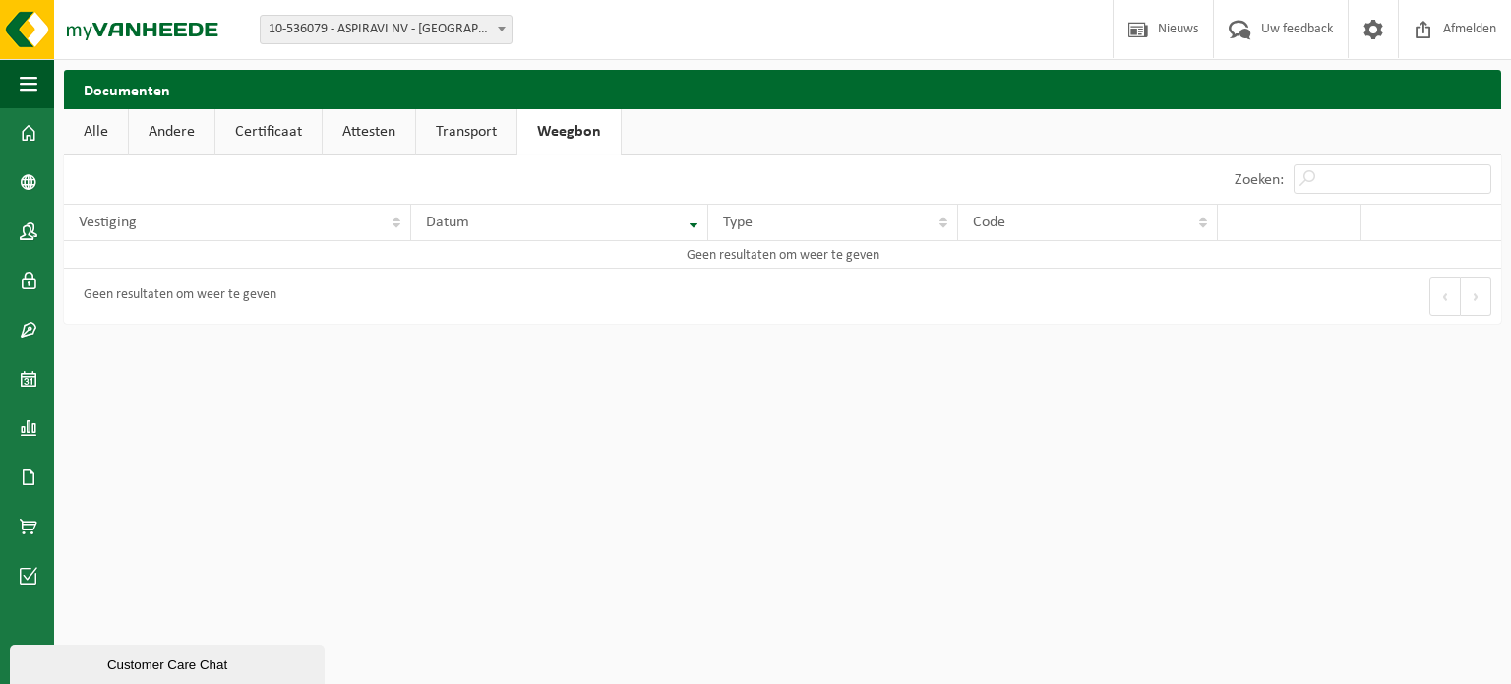
click at [354, 154] on div "10 25 50 100 10 resultaten weergeven" at bounding box center [423, 178] width 719 height 49
click at [350, 147] on link "Attesten" at bounding box center [369, 131] width 92 height 45
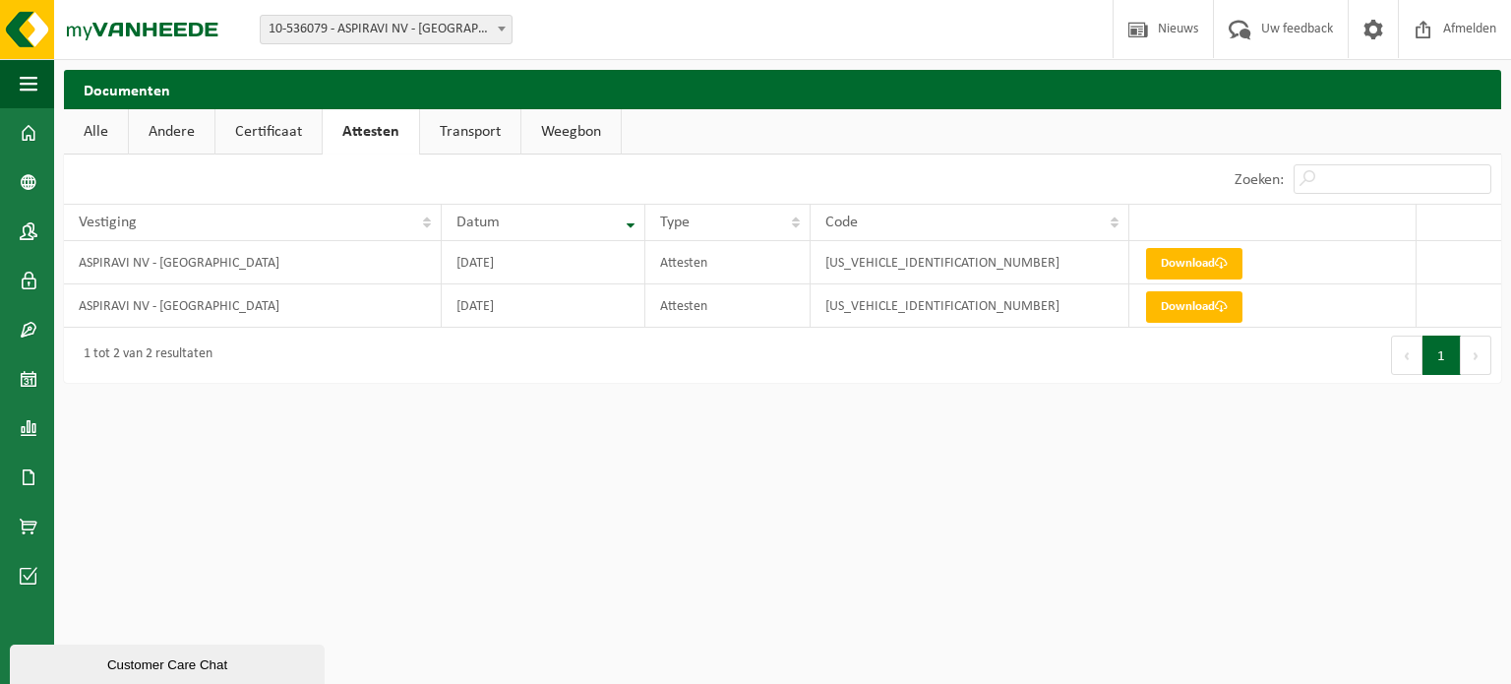
click at [268, 145] on link "Certificaat" at bounding box center [268, 131] width 106 height 45
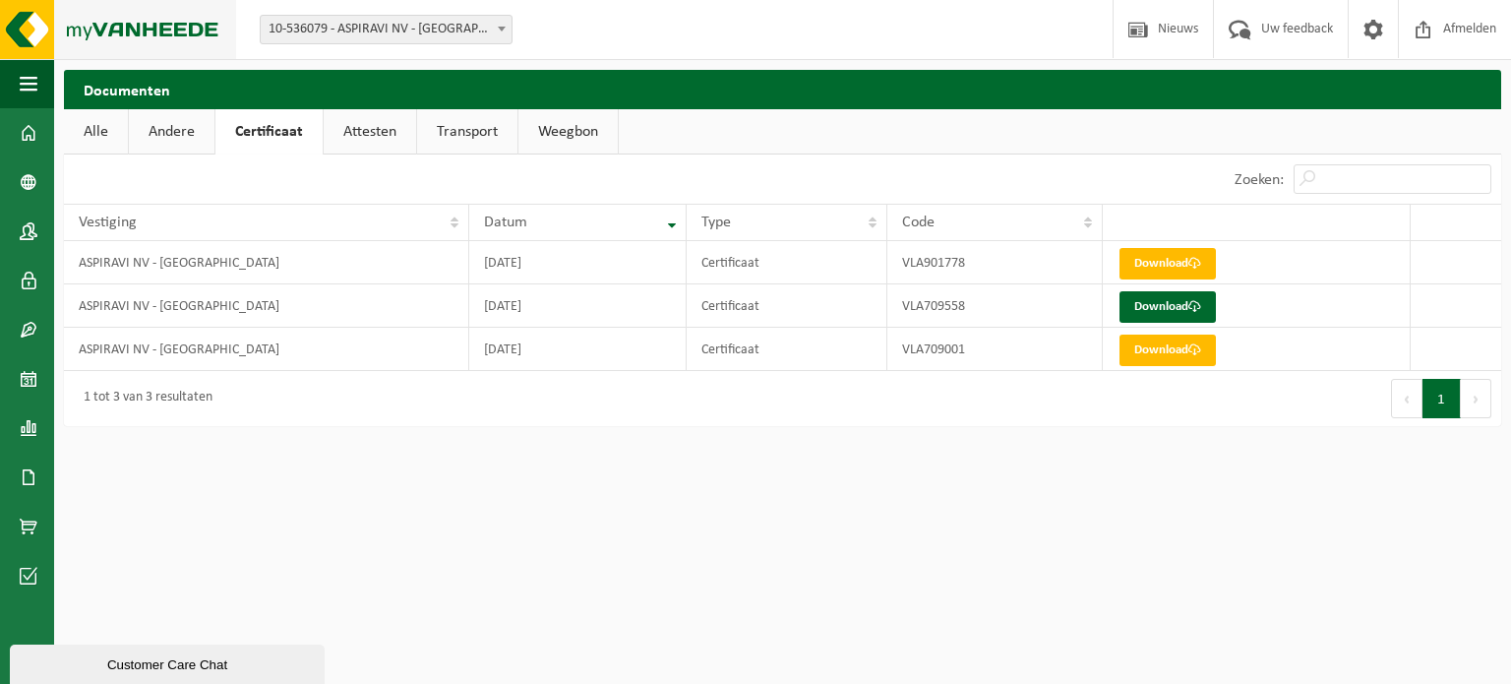
click at [39, 41] on img at bounding box center [118, 29] width 236 height 59
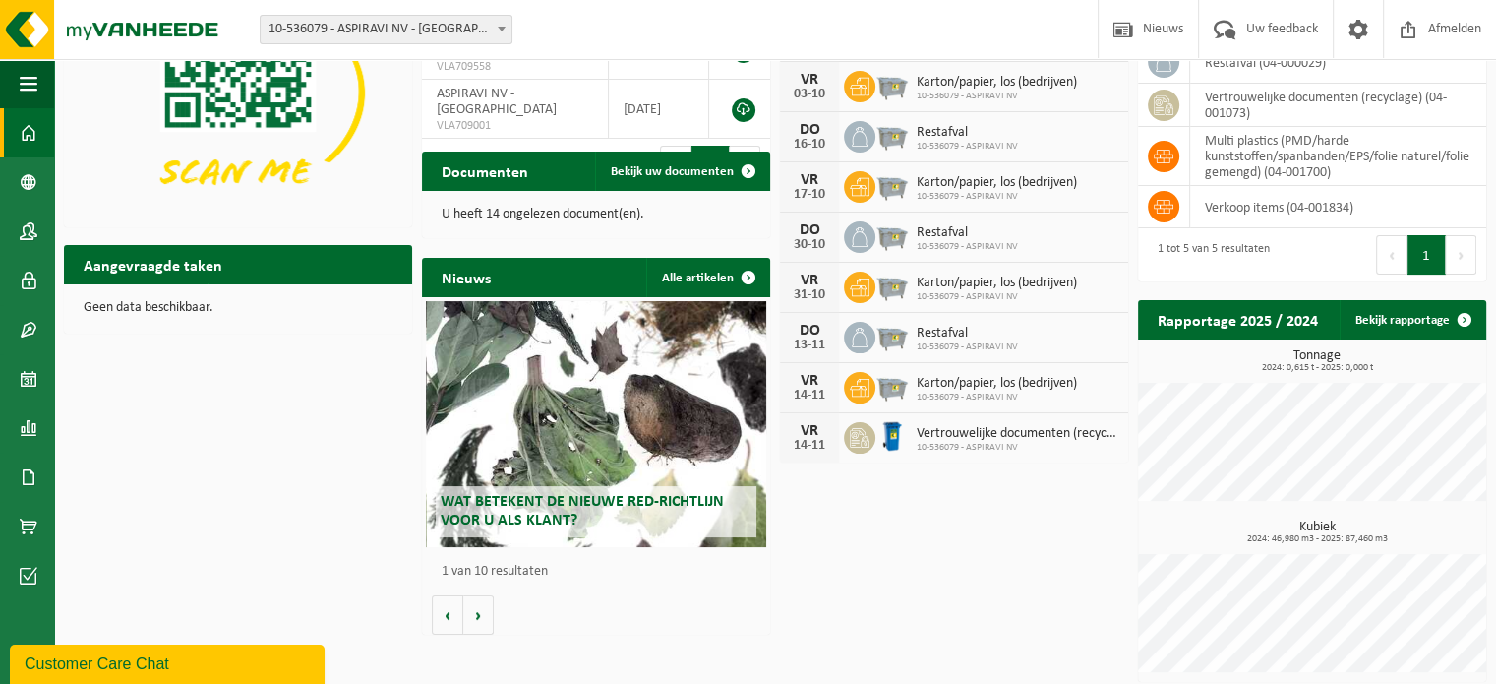
scroll to position [154, 0]
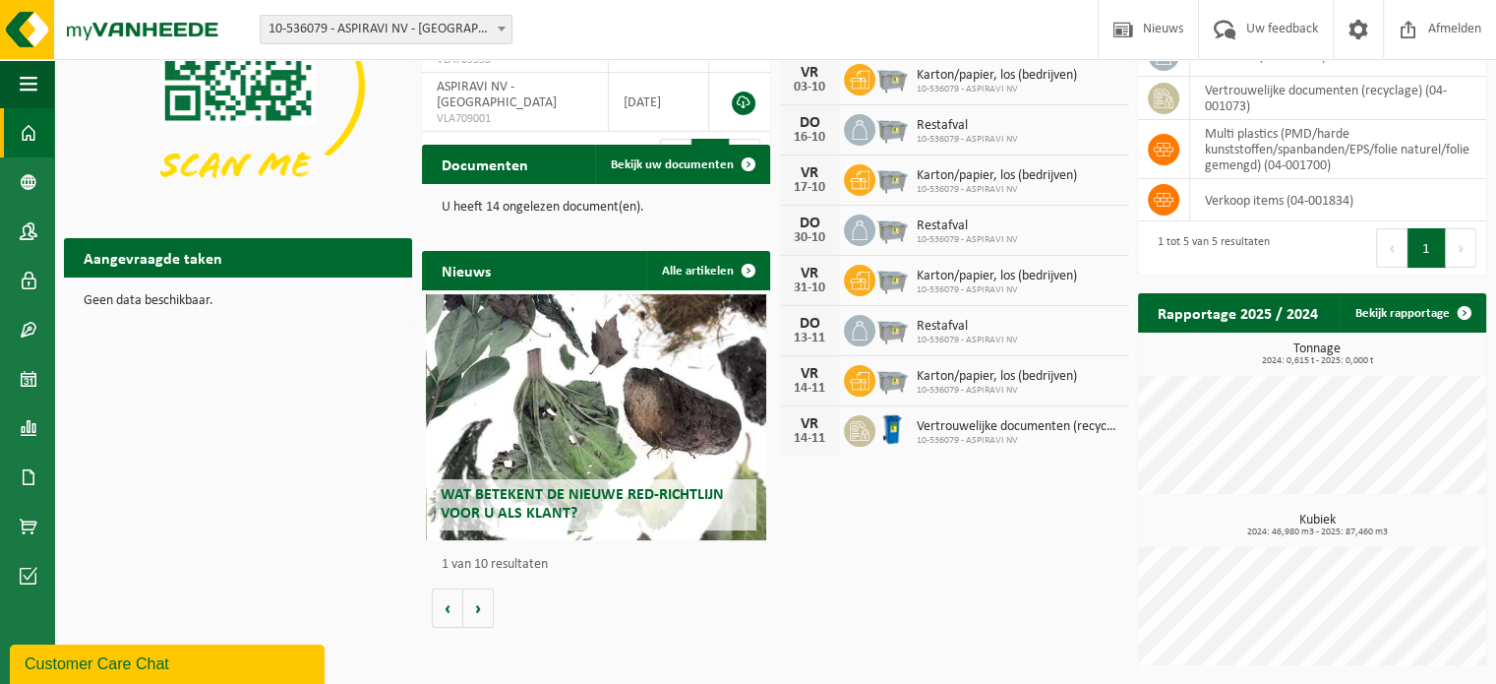
click at [1305, 350] on h3 "Tonnage 2024: 0,615 t - 2025: 0,000 t" at bounding box center [1317, 354] width 338 height 24
click at [1448, 306] on span at bounding box center [1464, 312] width 39 height 39
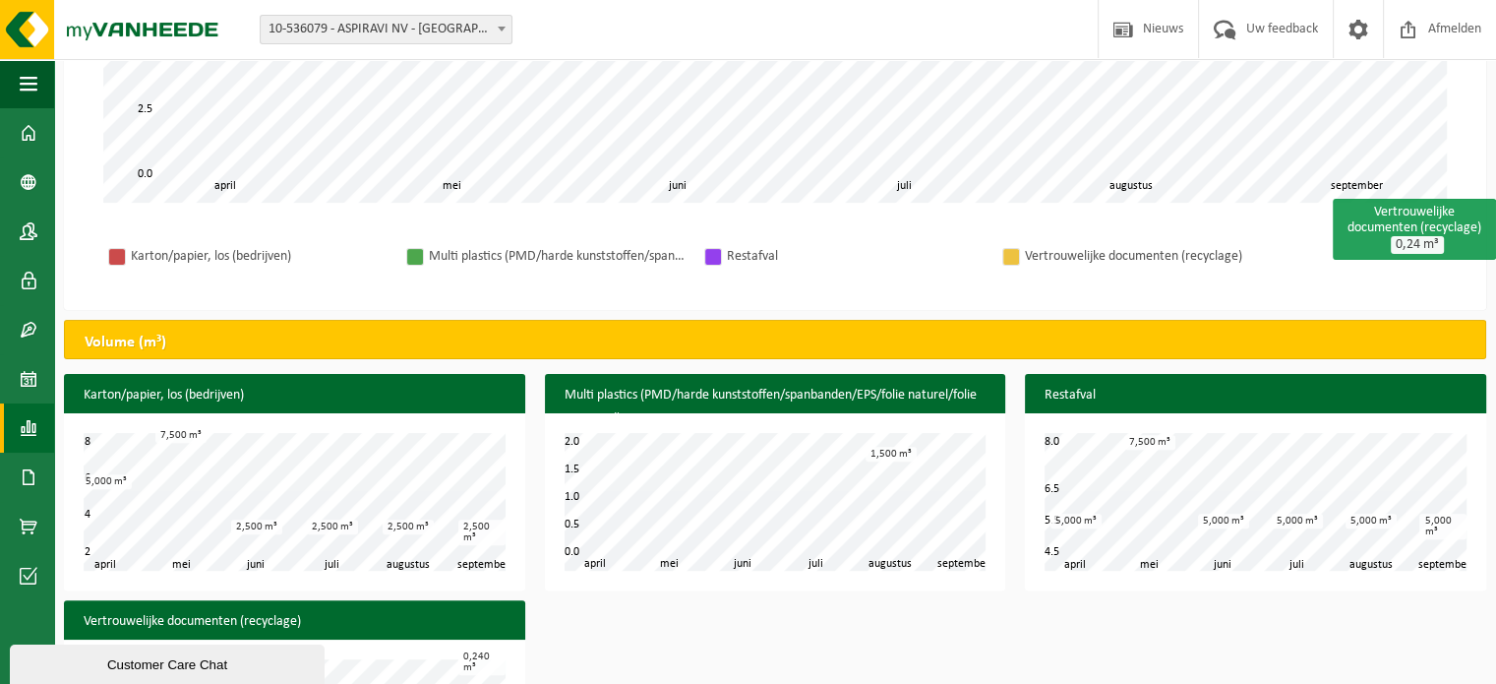
scroll to position [661, 0]
